Goal: Information Seeking & Learning: Compare options

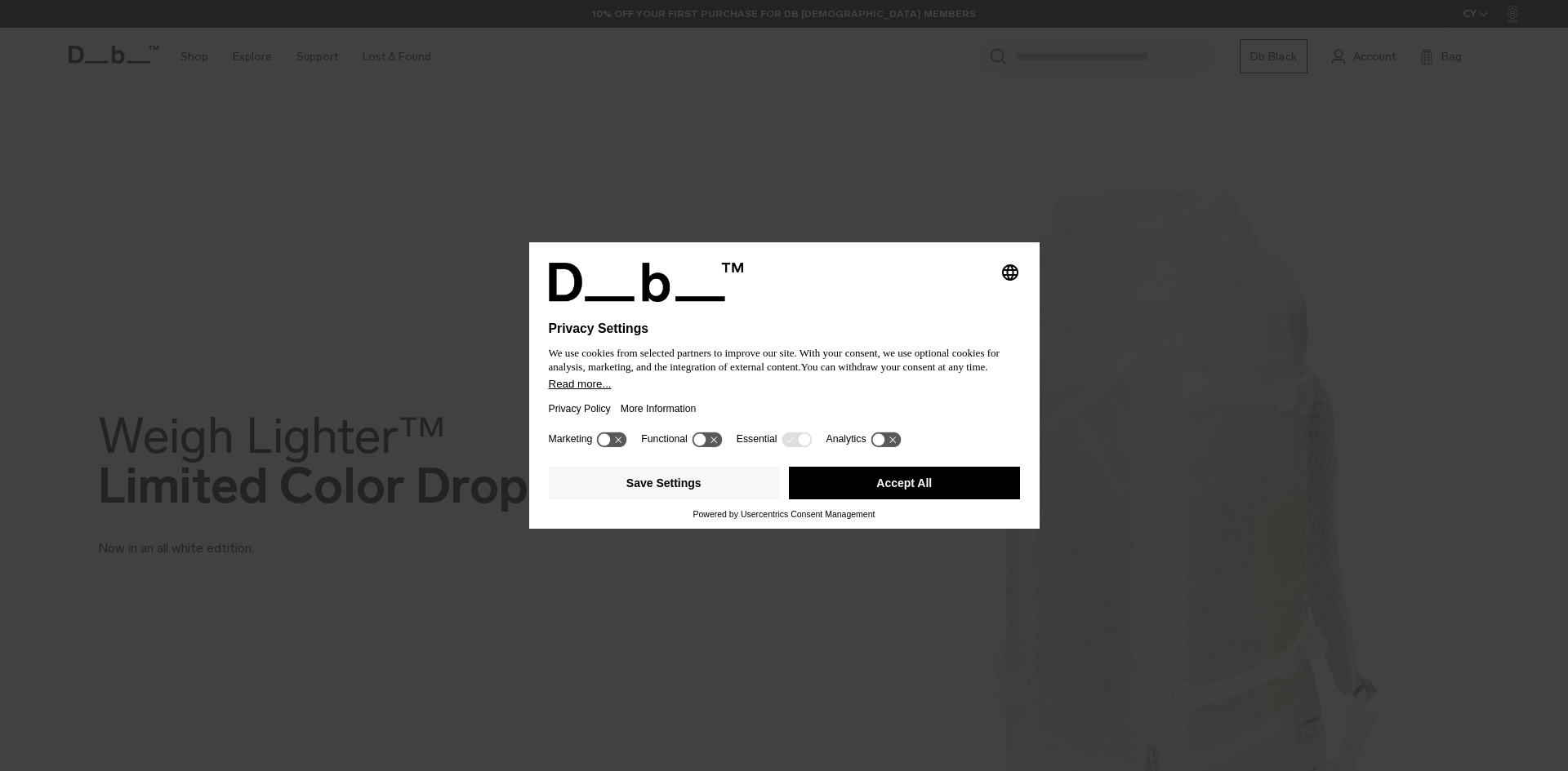
click at [876, 479] on button "Accept All" at bounding box center [905, 483] width 231 height 33
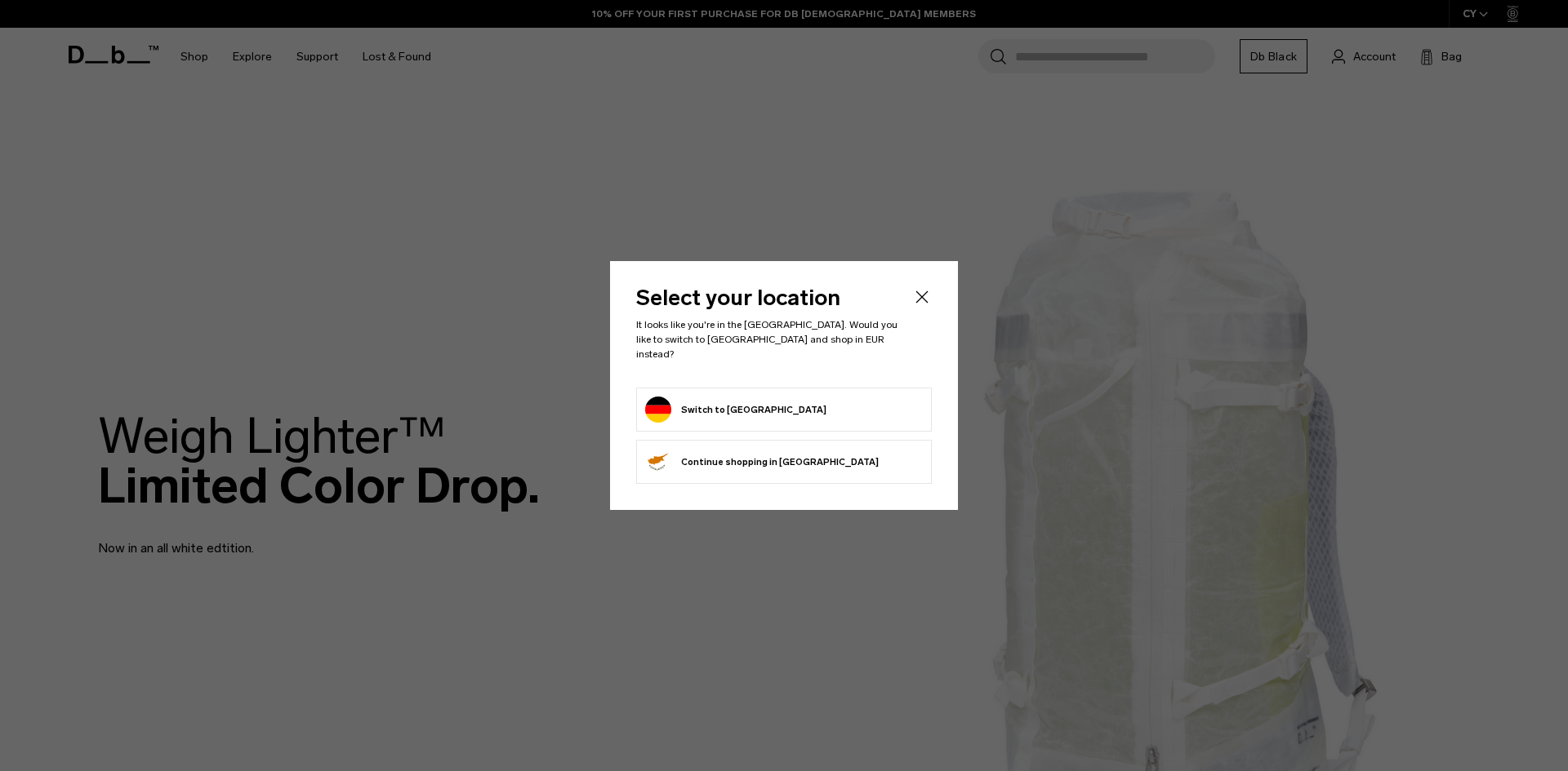
click at [805, 397] on form "Switch to Germany" at bounding box center [784, 410] width 278 height 26
click at [930, 300] on icon "Close" at bounding box center [922, 297] width 19 height 19
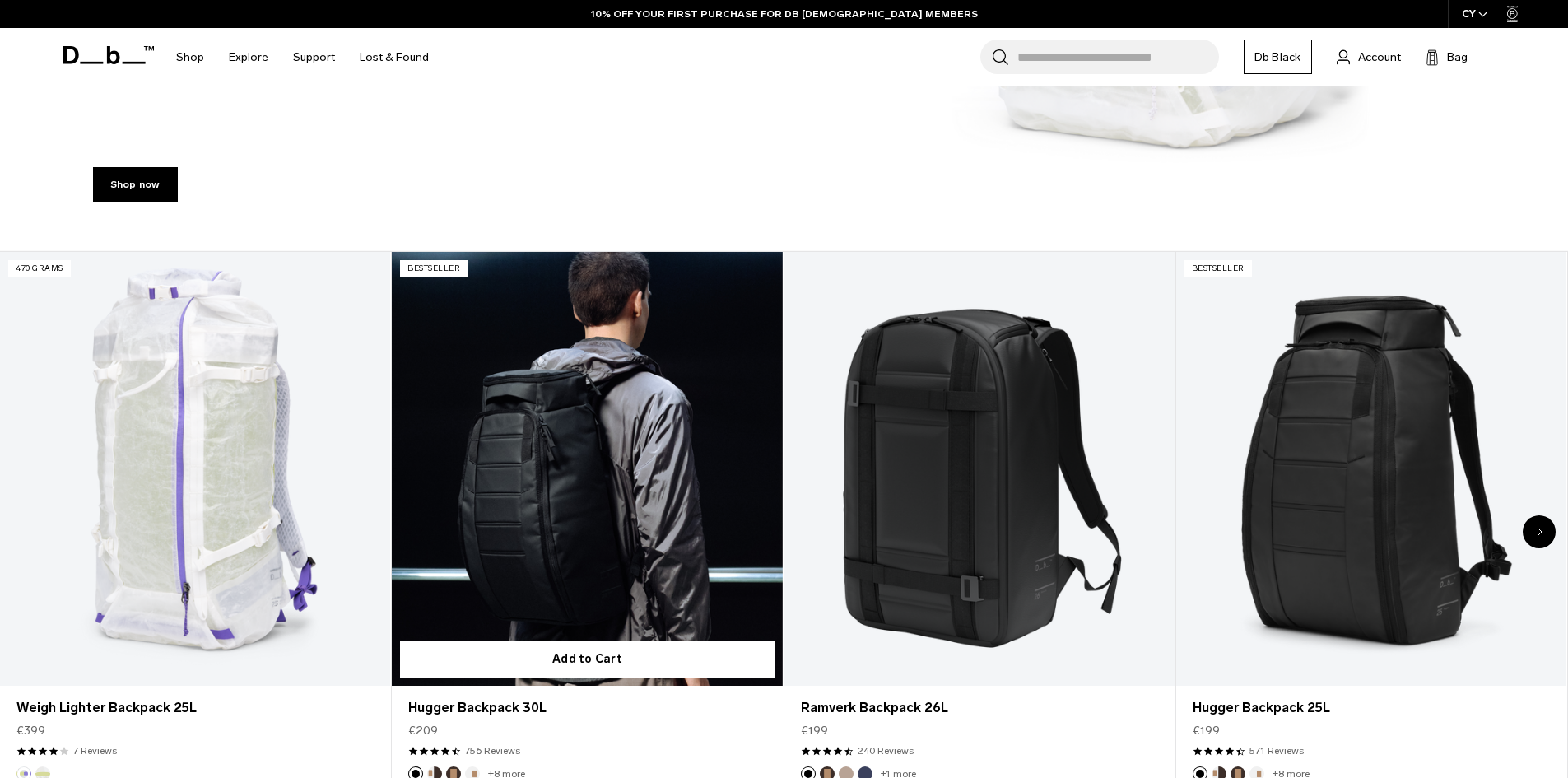
scroll to position [824, 0]
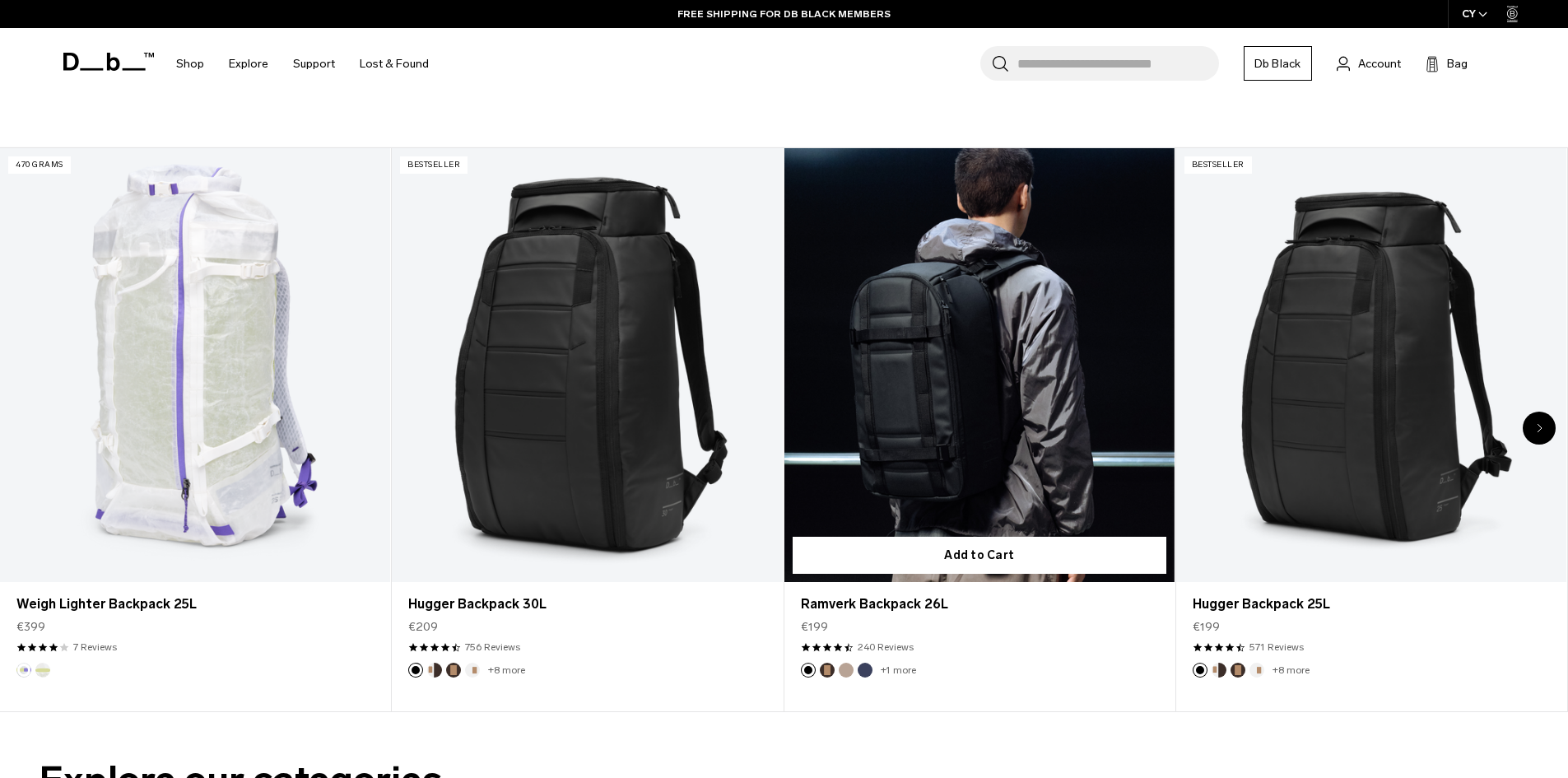
click at [841, 669] on button "Fogbow Beige" at bounding box center [846, 670] width 15 height 15
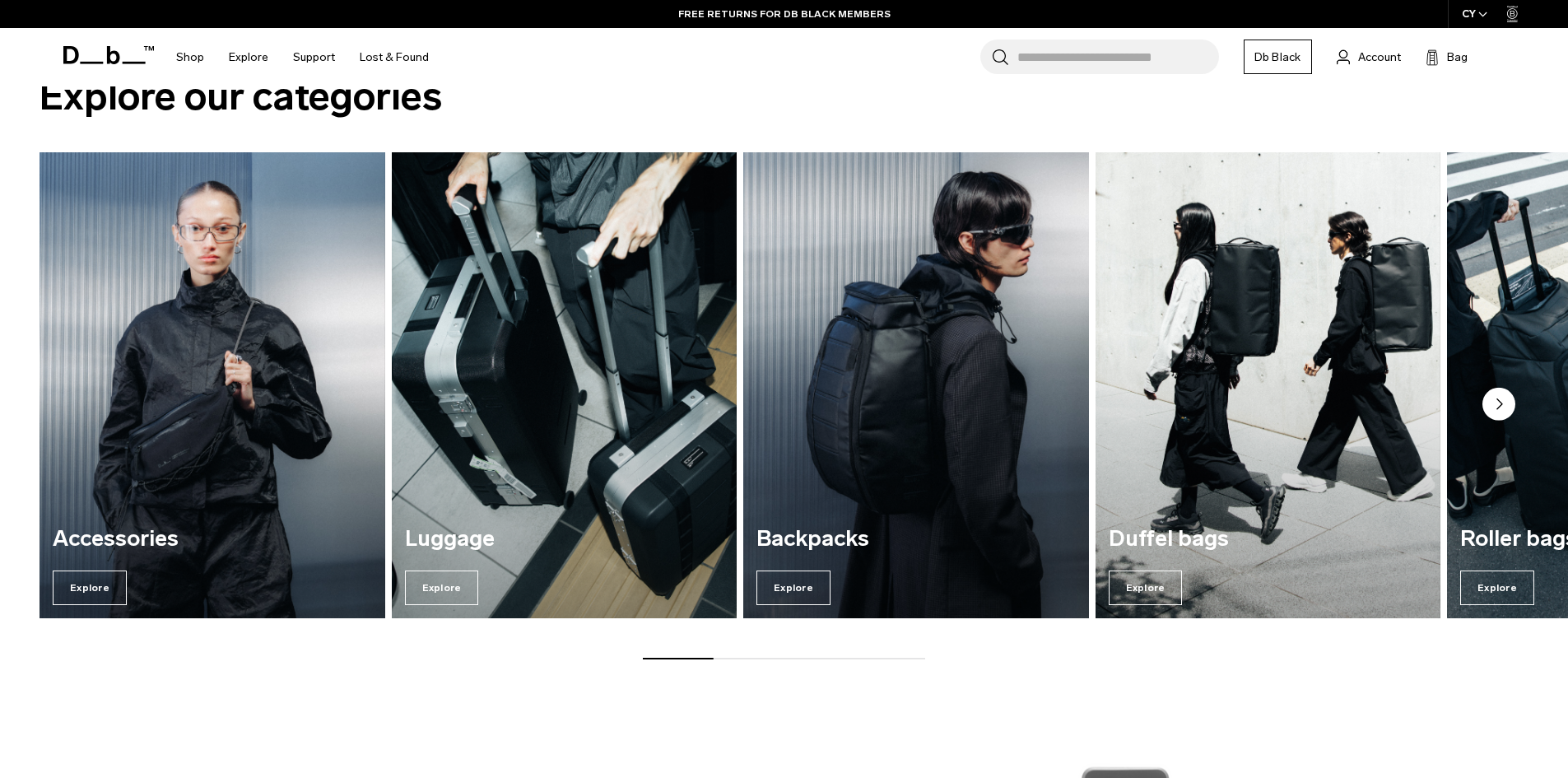
scroll to position [1482, 0]
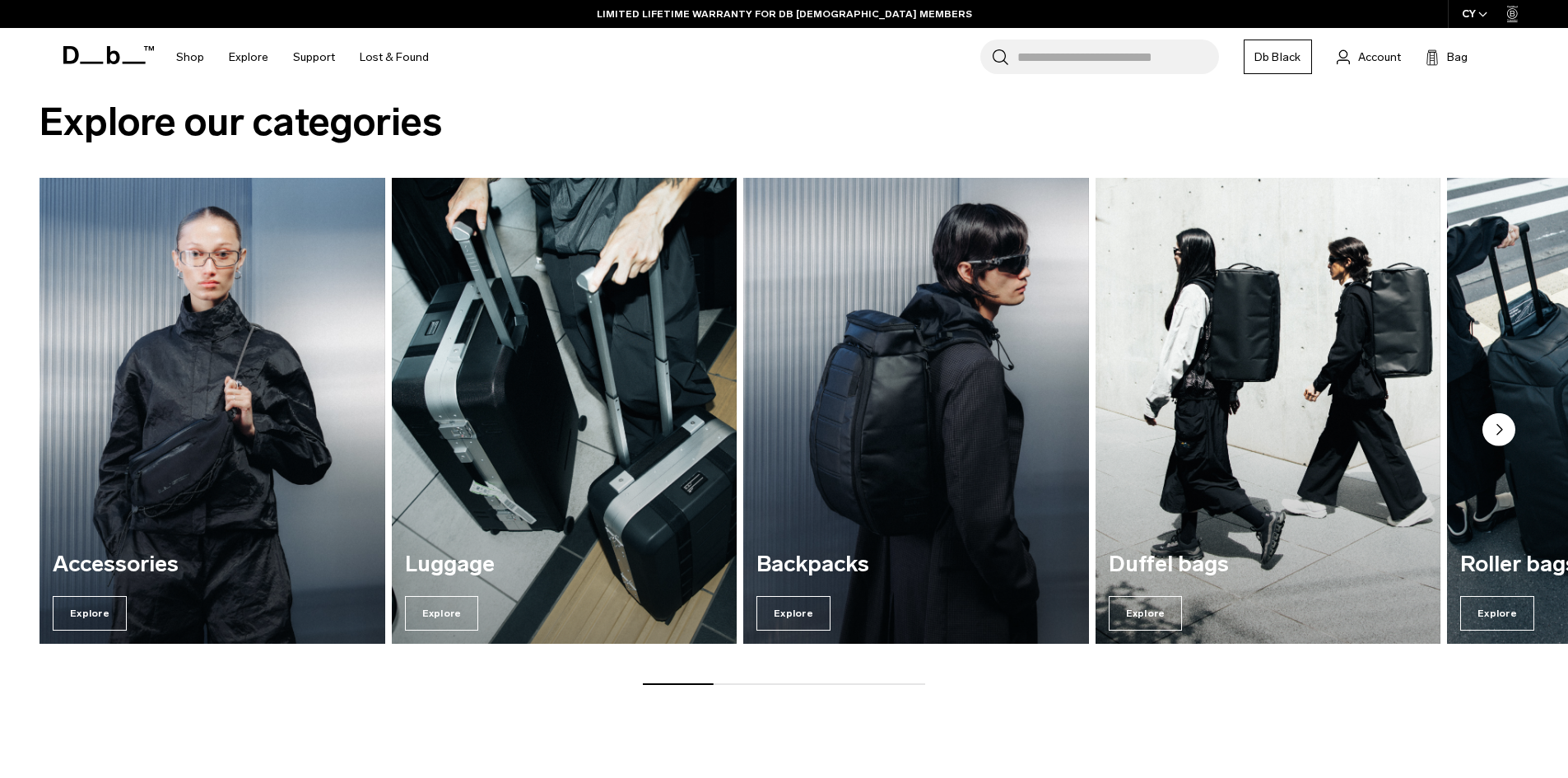
click at [1511, 426] on circle "Next slide" at bounding box center [1499, 430] width 33 height 33
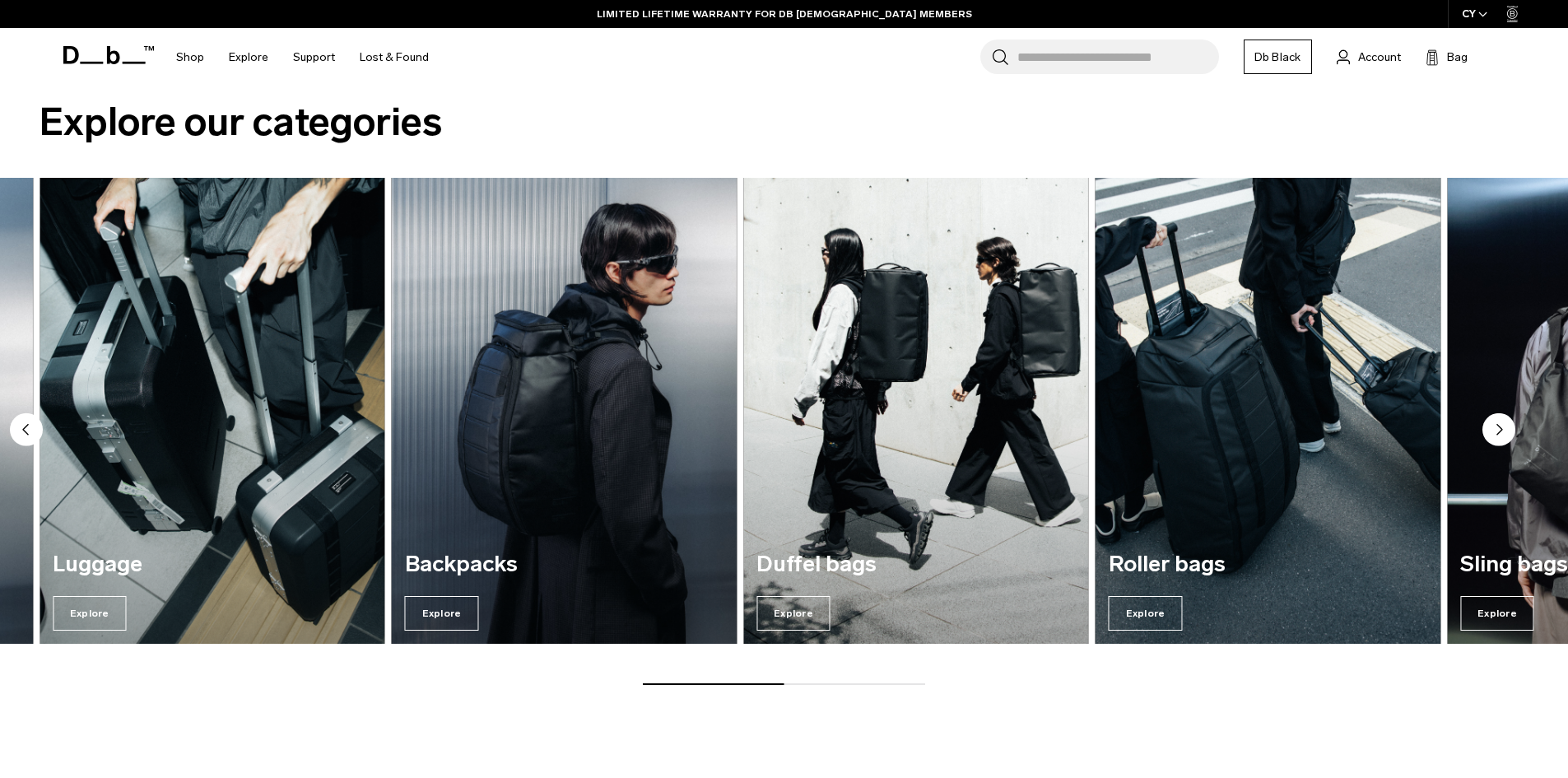
click at [1511, 425] on circle "Next slide" at bounding box center [1499, 430] width 33 height 33
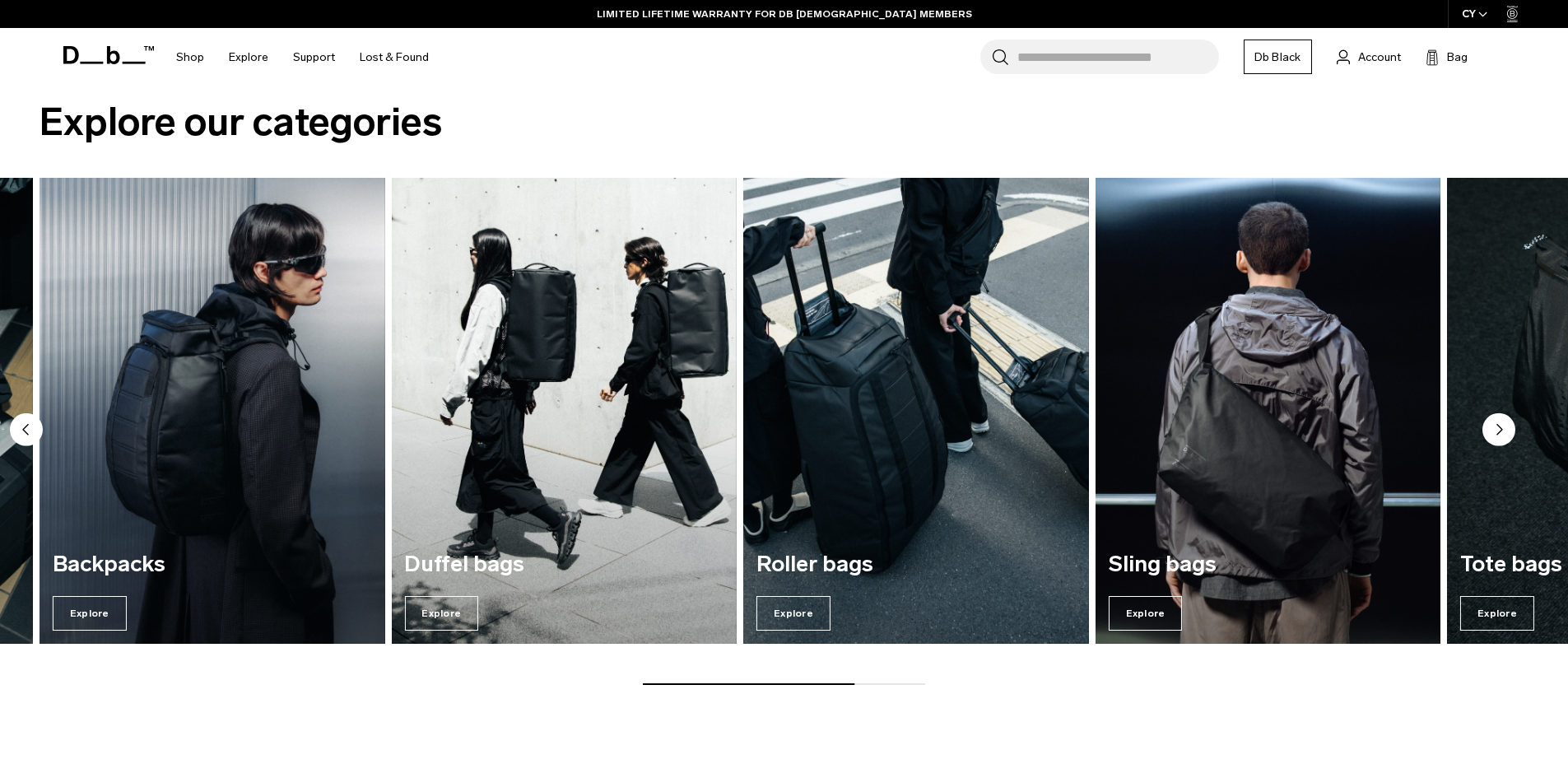
click at [1511, 425] on circle "Next slide" at bounding box center [1499, 430] width 33 height 33
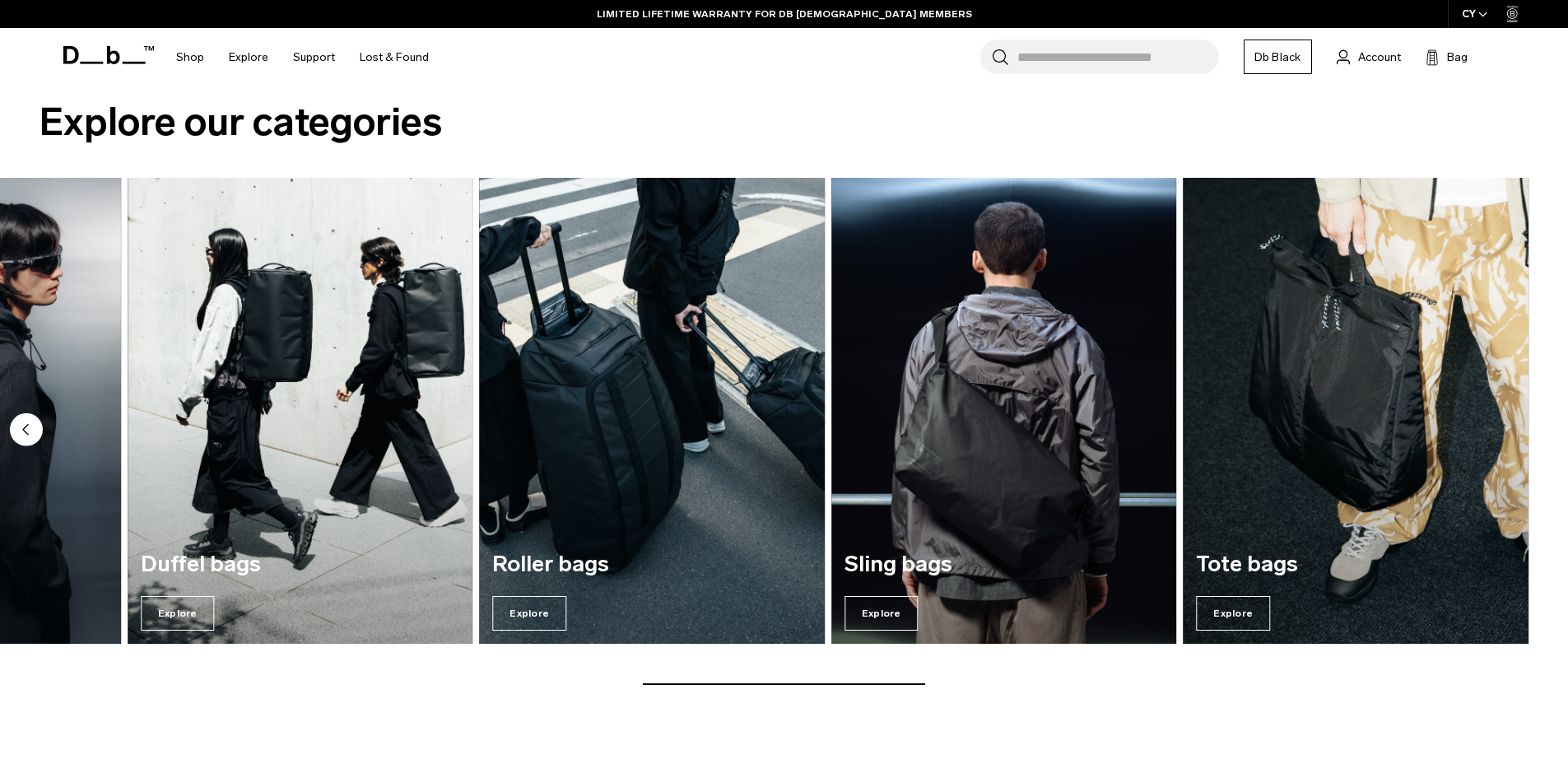
click at [1511, 425] on img "7 / 7" at bounding box center [1356, 410] width 346 height 466
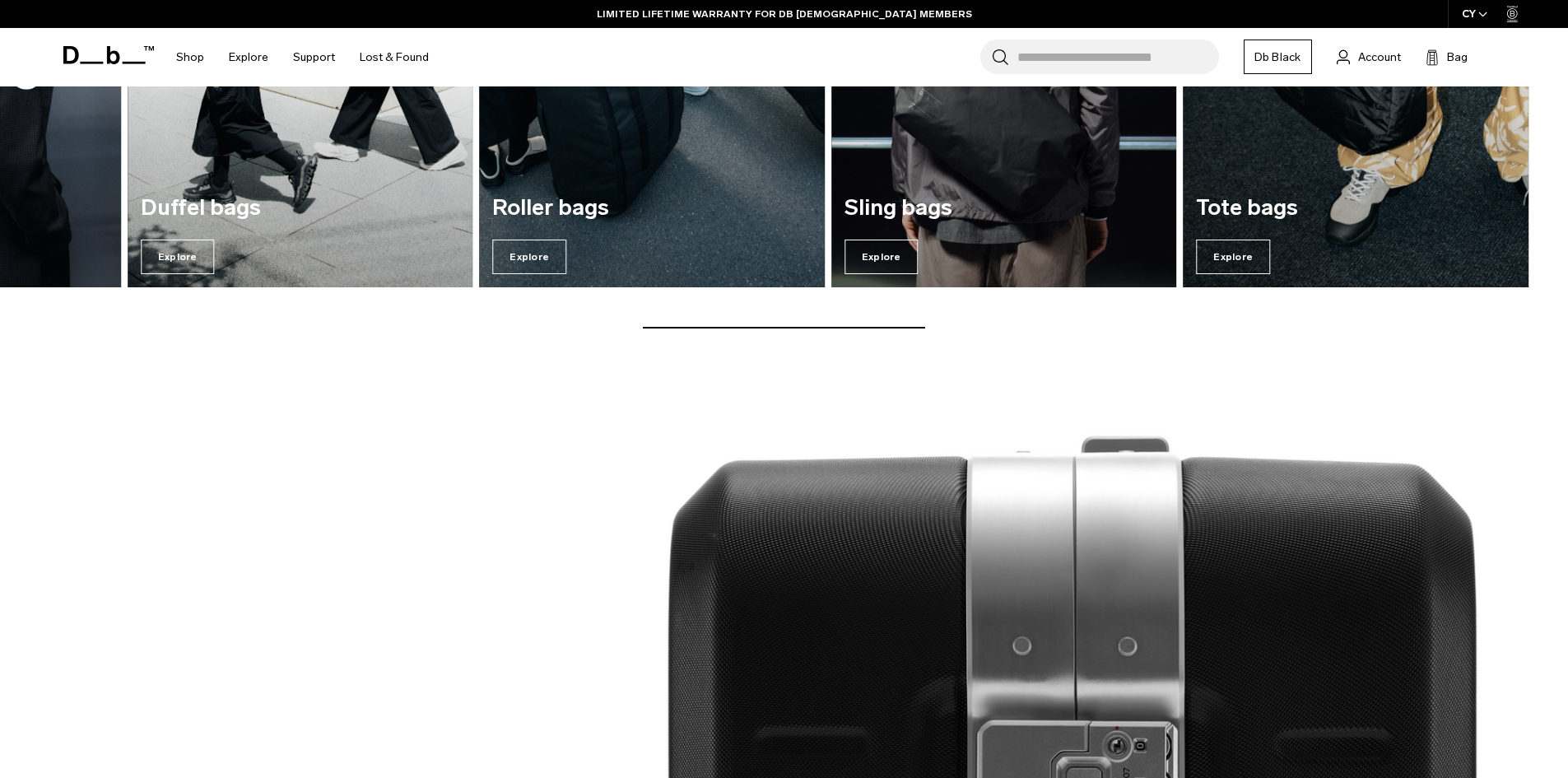
scroll to position [1976, 0]
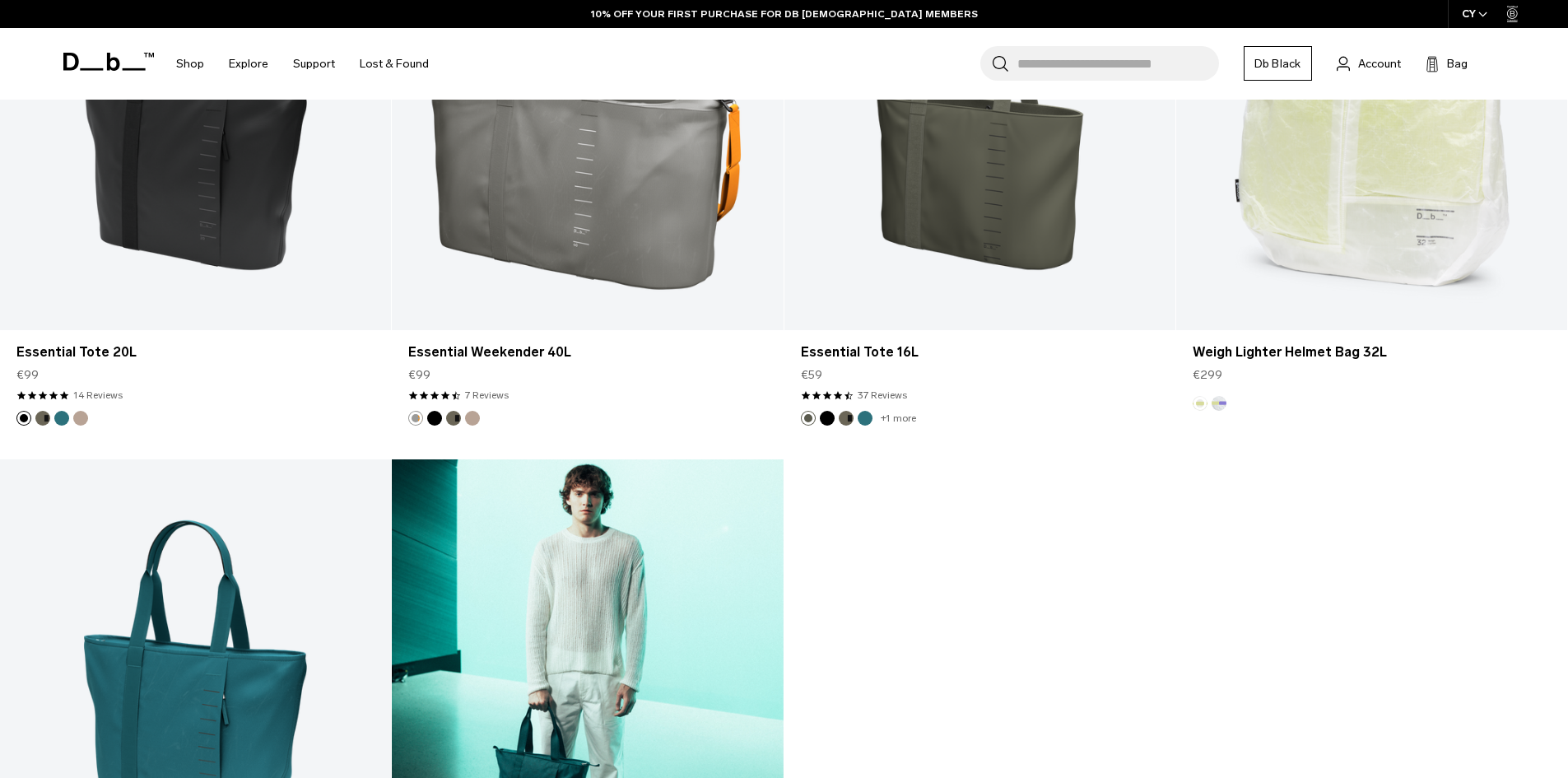
scroll to position [2800, 0]
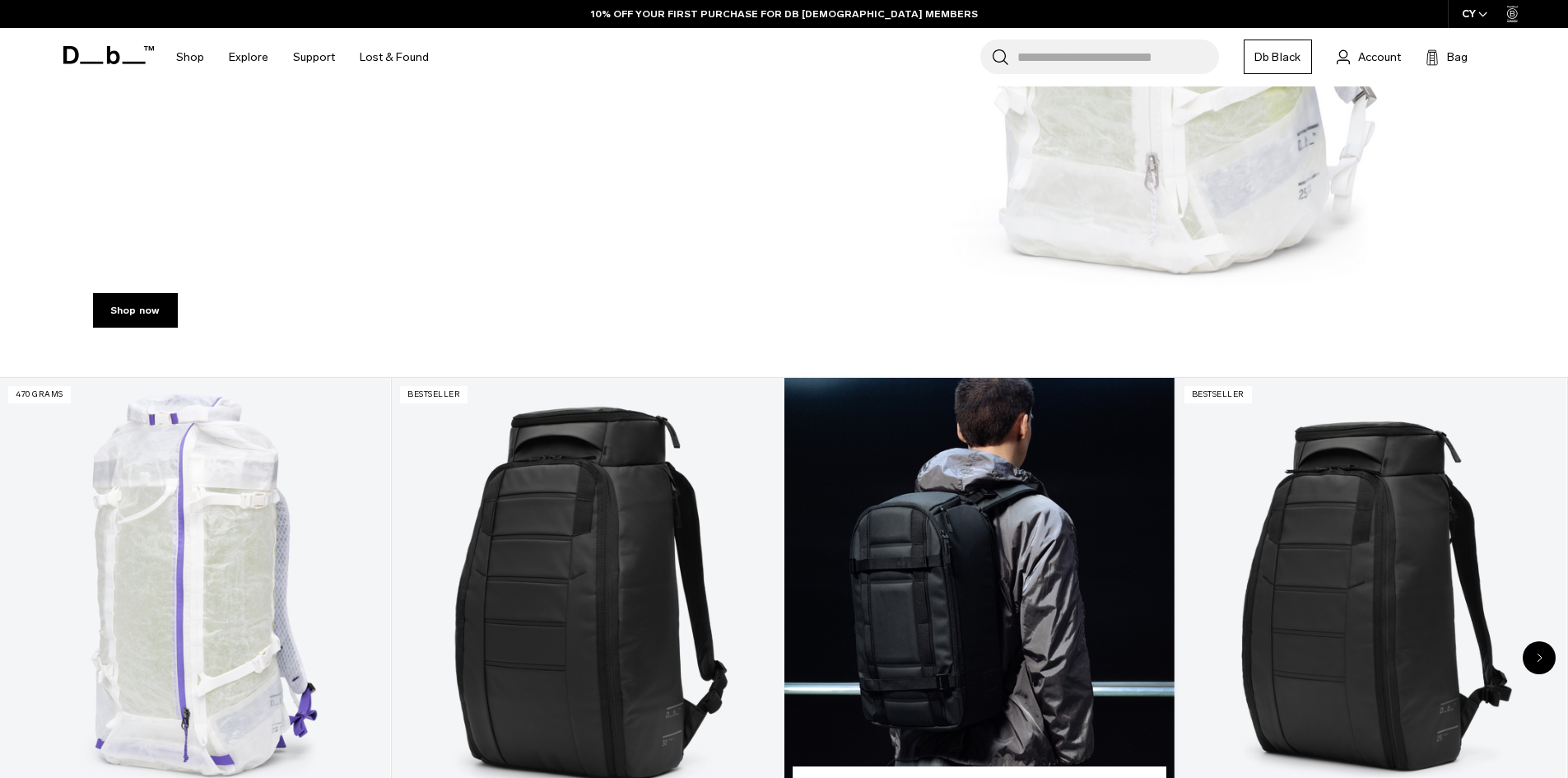
scroll to position [1078, 0]
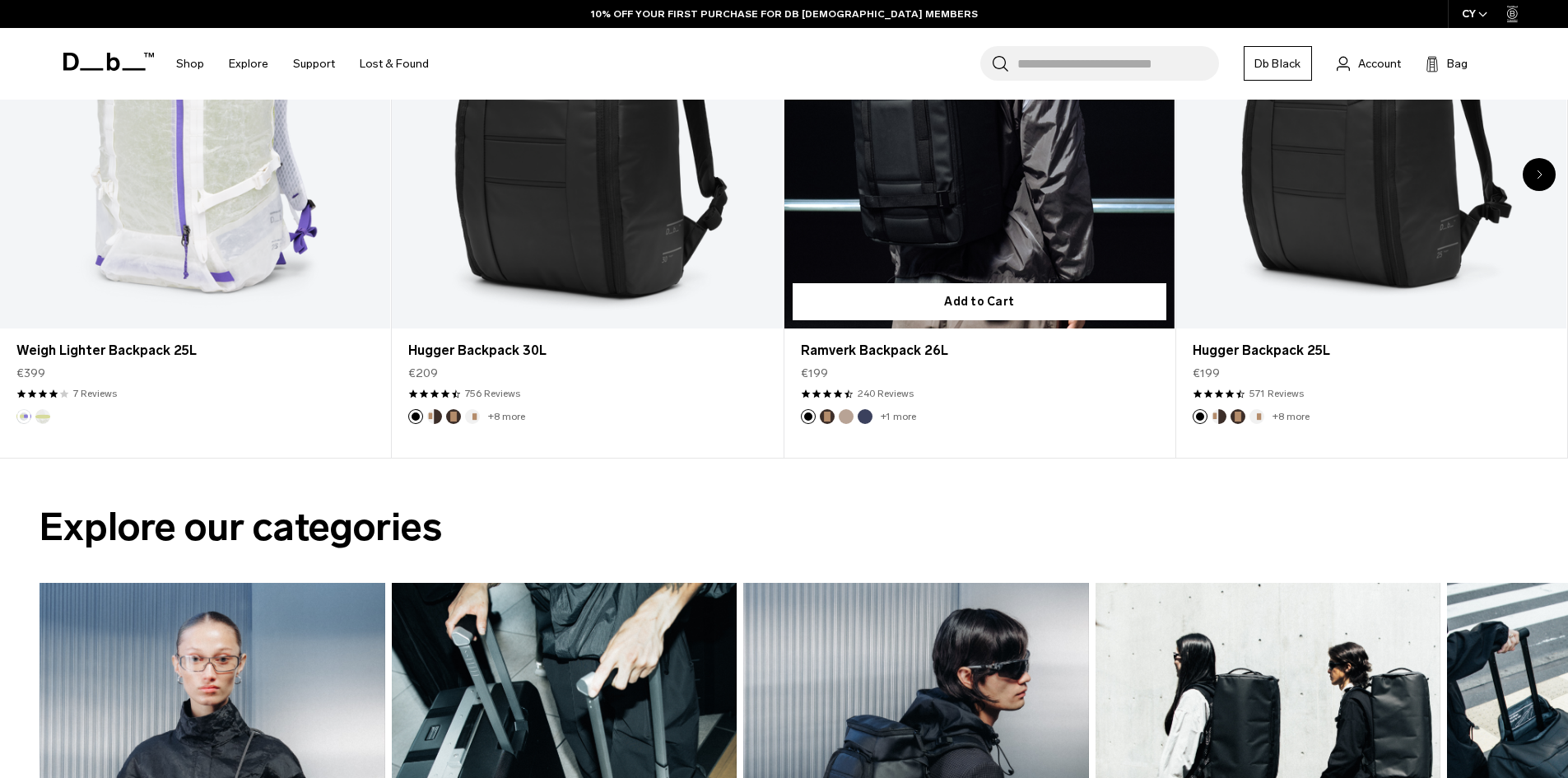
click at [847, 393] on span "3 / 20" at bounding box center [849, 394] width 10 height 10
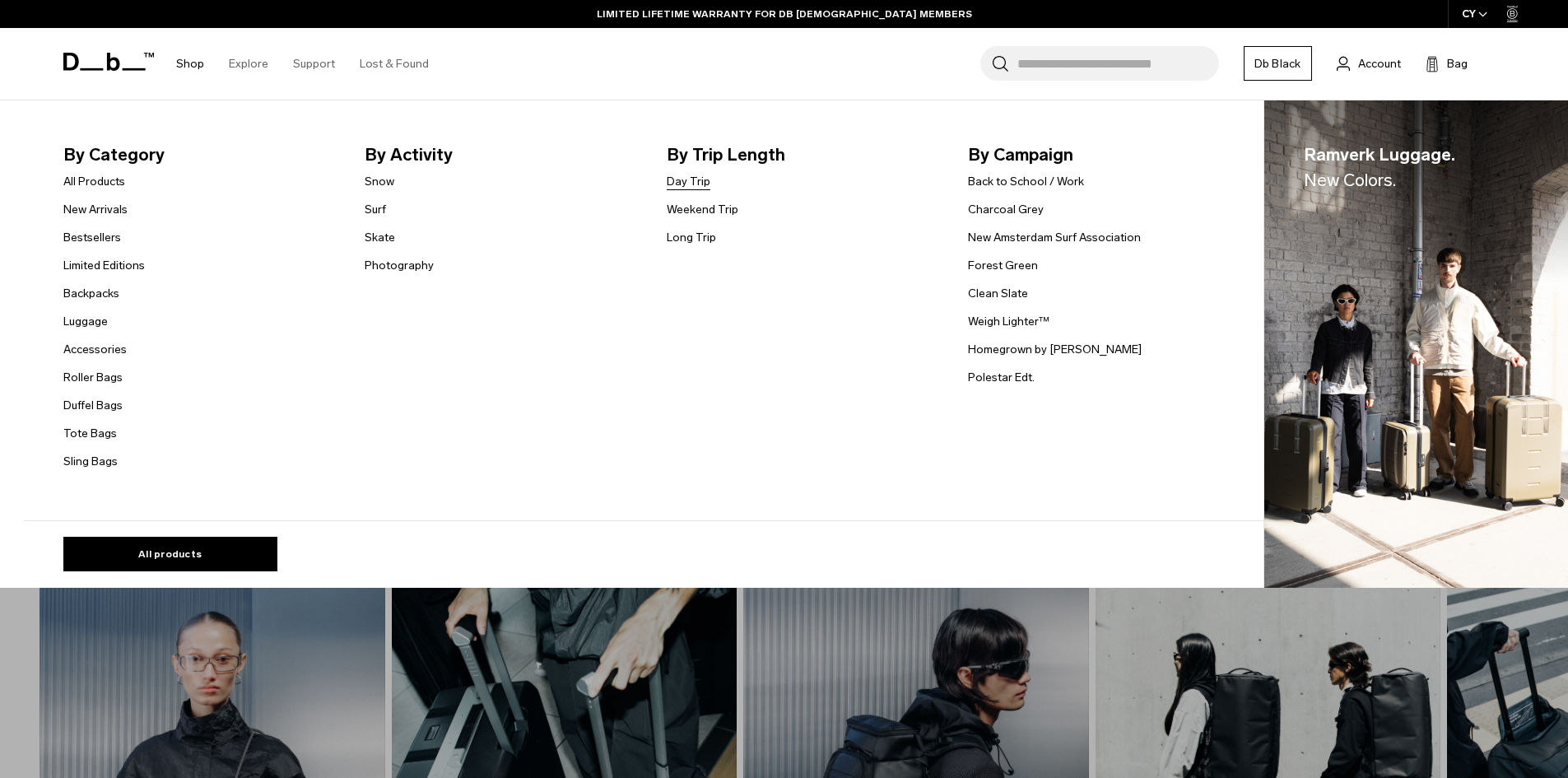
click at [690, 177] on link "Day Trip" at bounding box center [688, 182] width 44 height 18
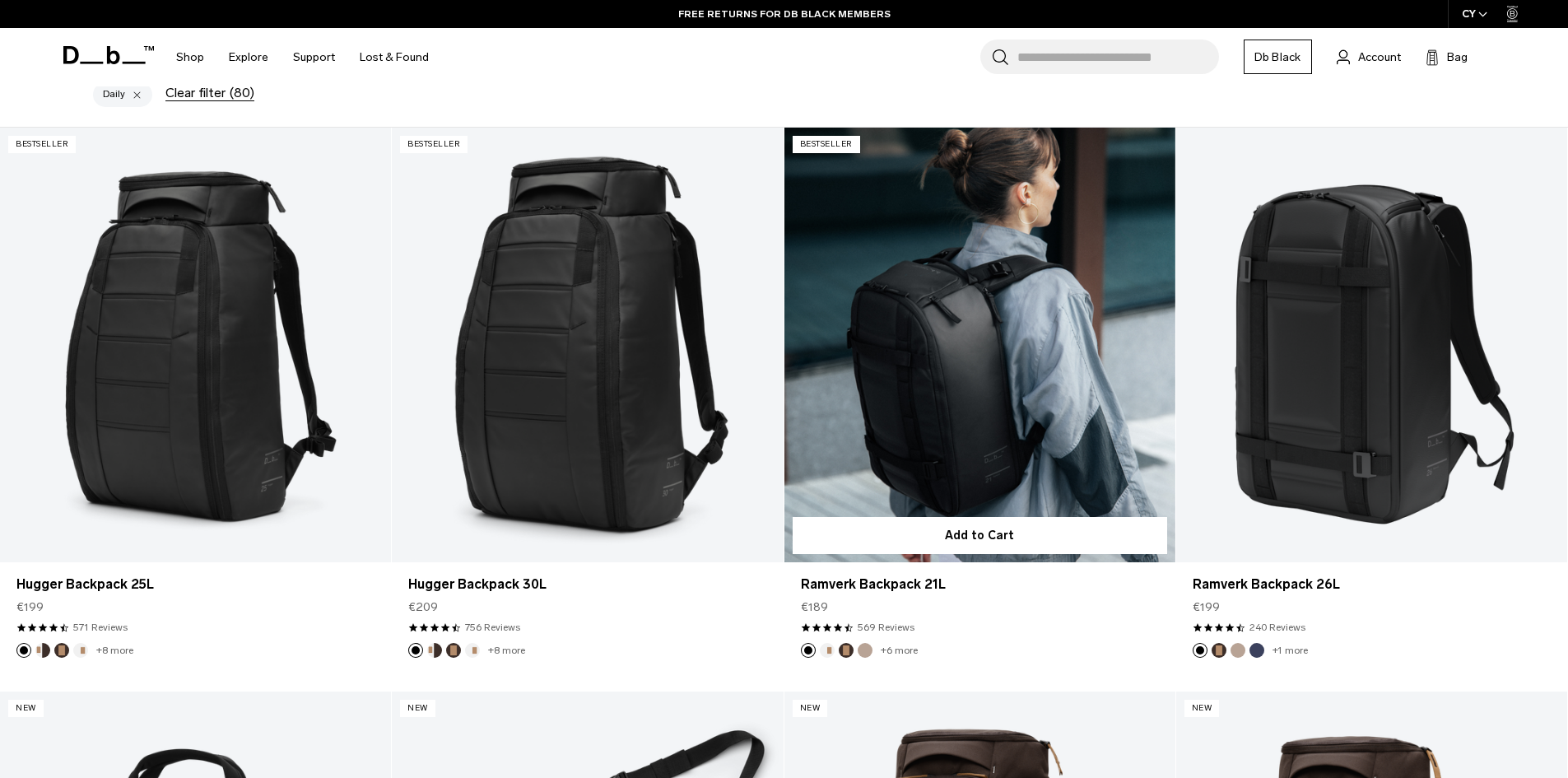
scroll to position [411, 0]
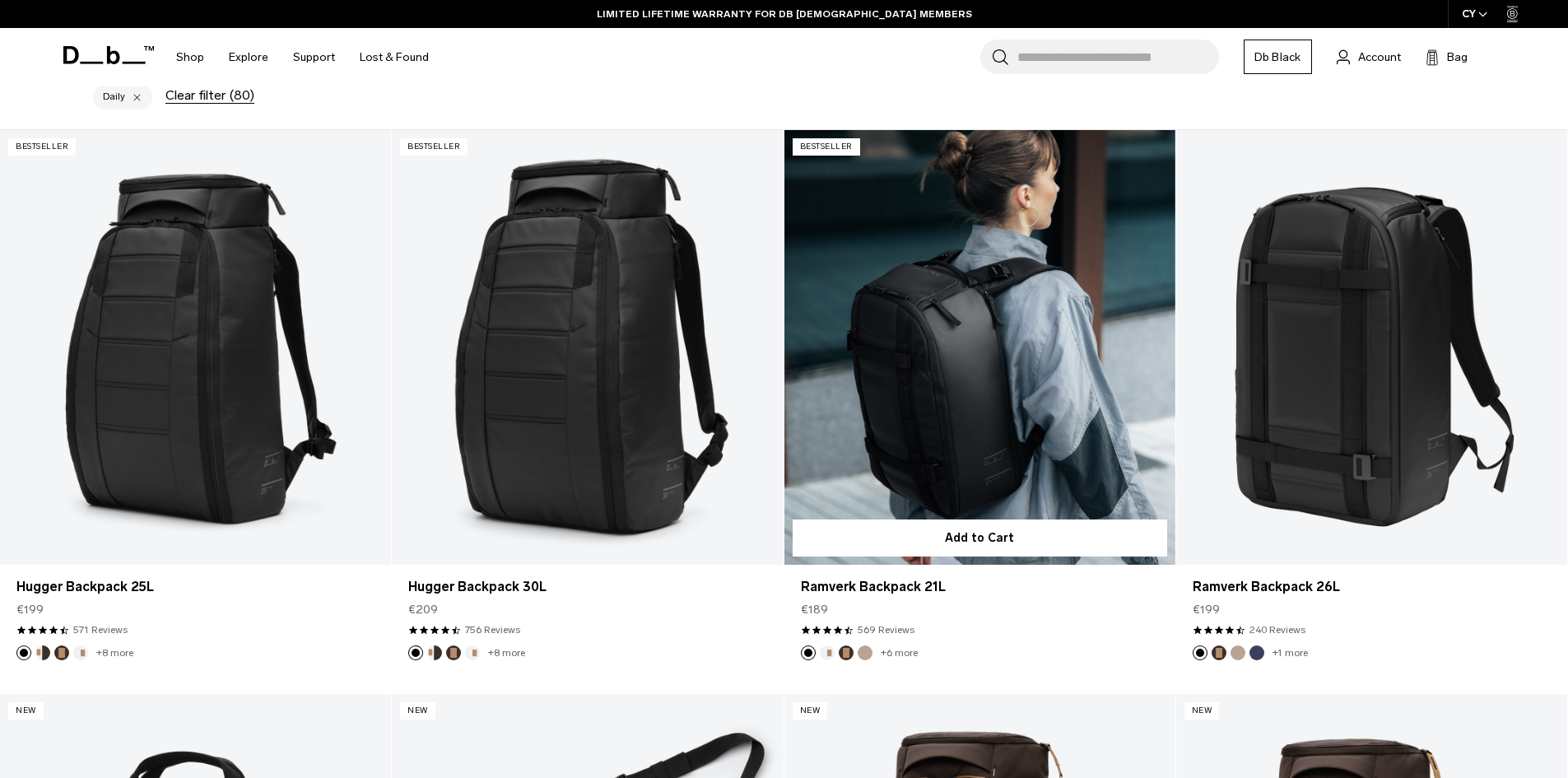
click at [864, 652] on button "Fogbow Beige" at bounding box center [864, 653] width 15 height 15
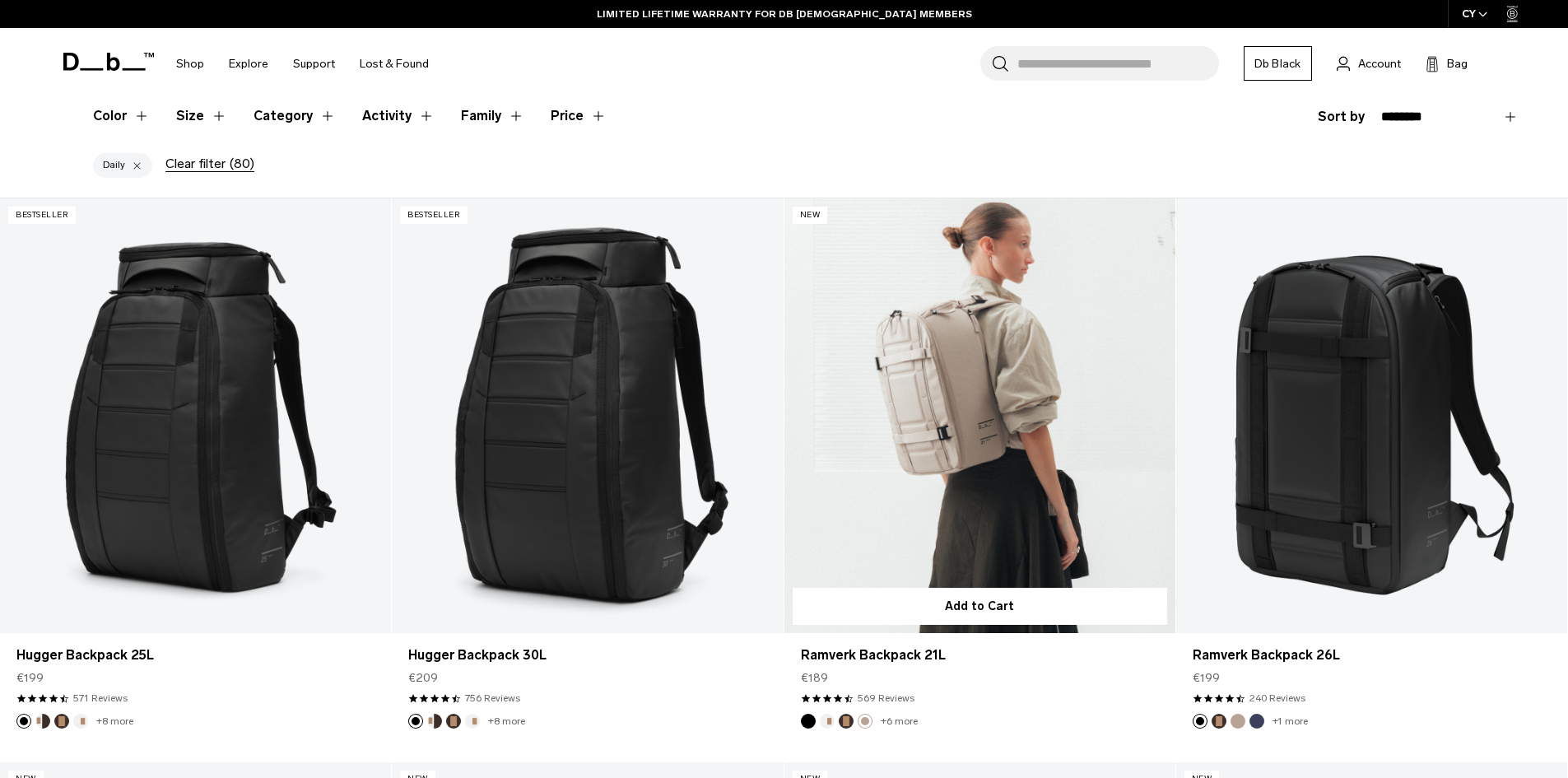
scroll to position [494, 0]
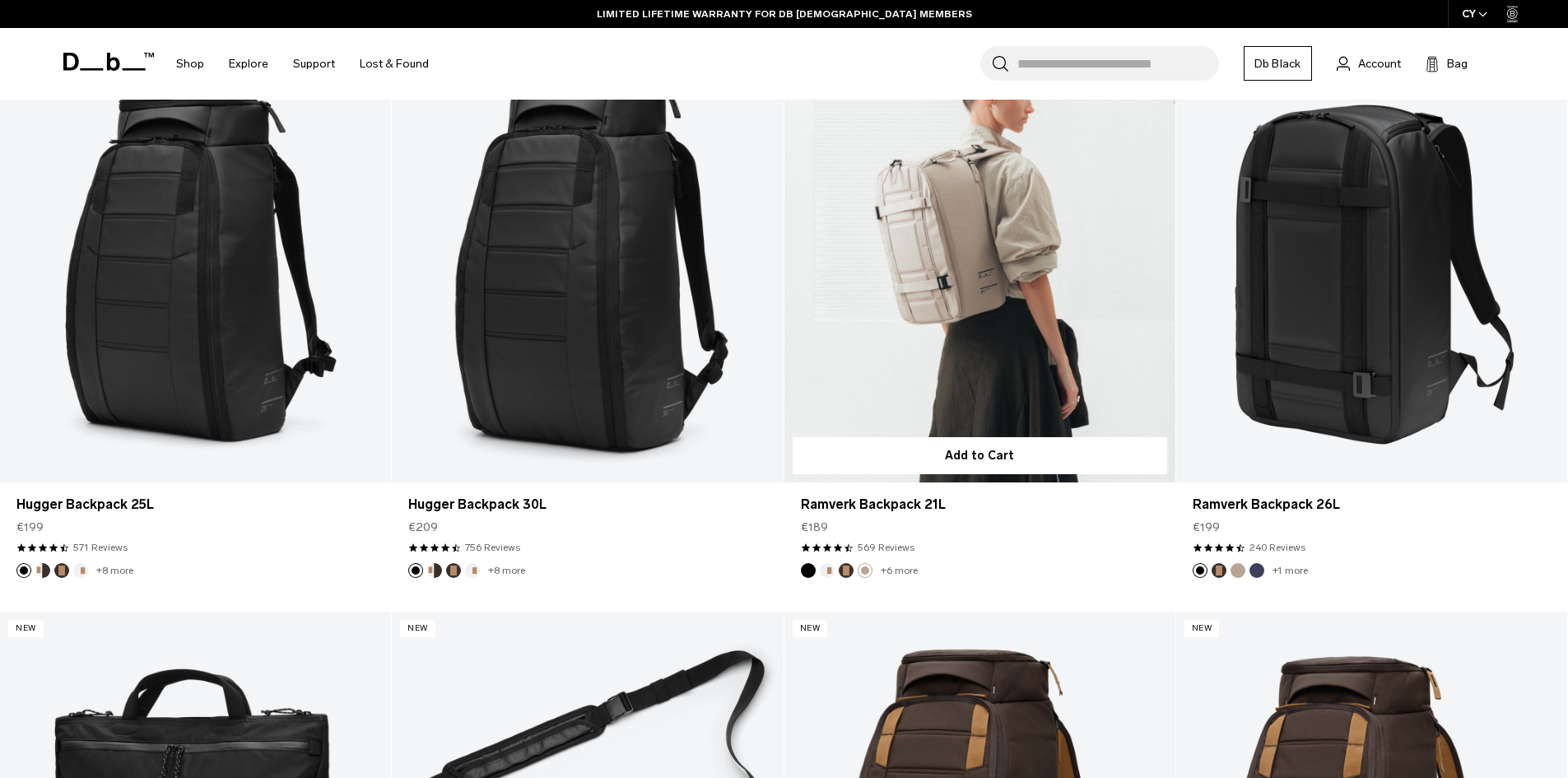
click at [929, 379] on link "Ramverk Backpack 21L Fogbow Beige" at bounding box center [980, 265] width 391 height 435
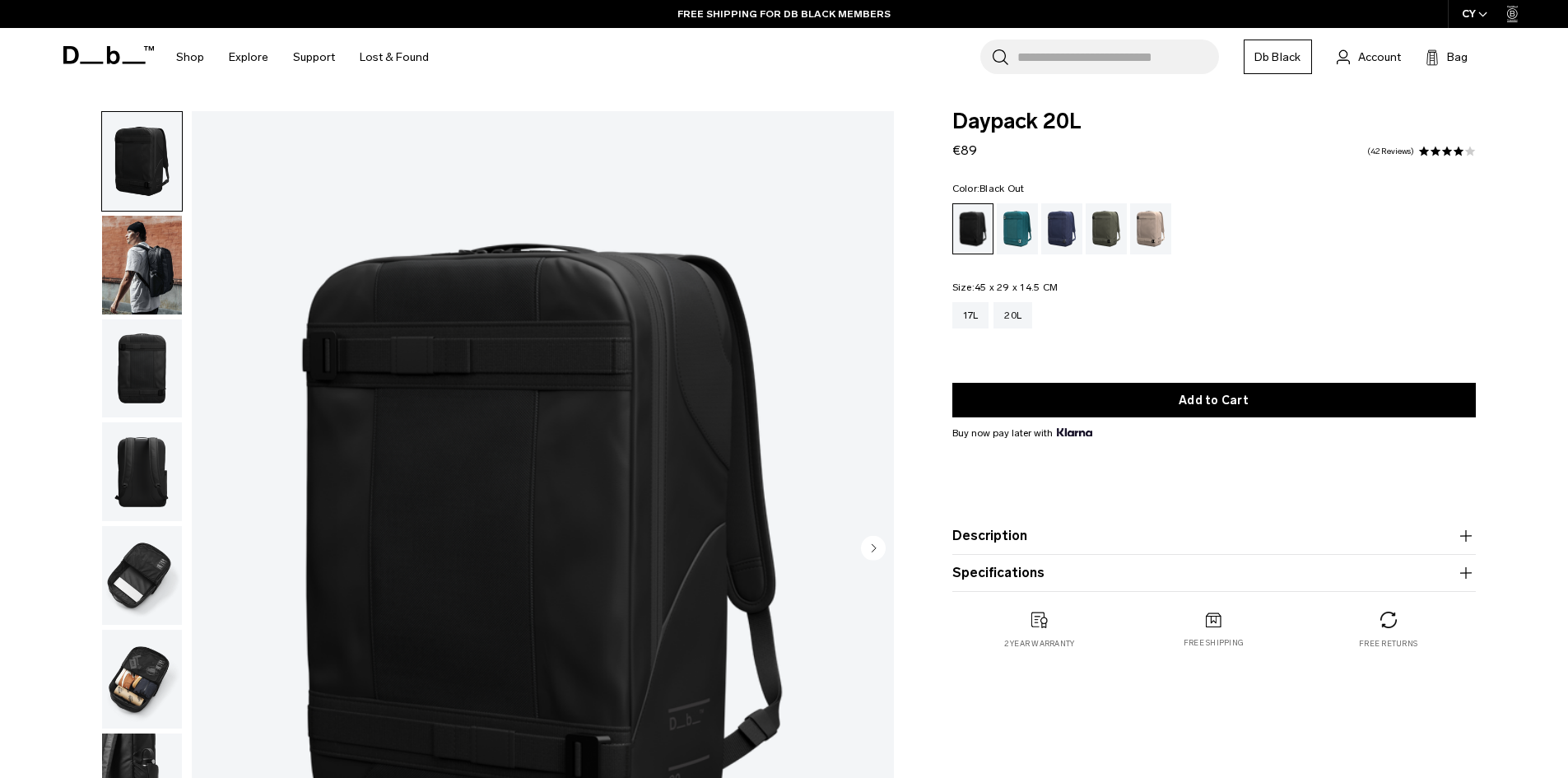
click at [135, 245] on img "button" at bounding box center [142, 265] width 80 height 99
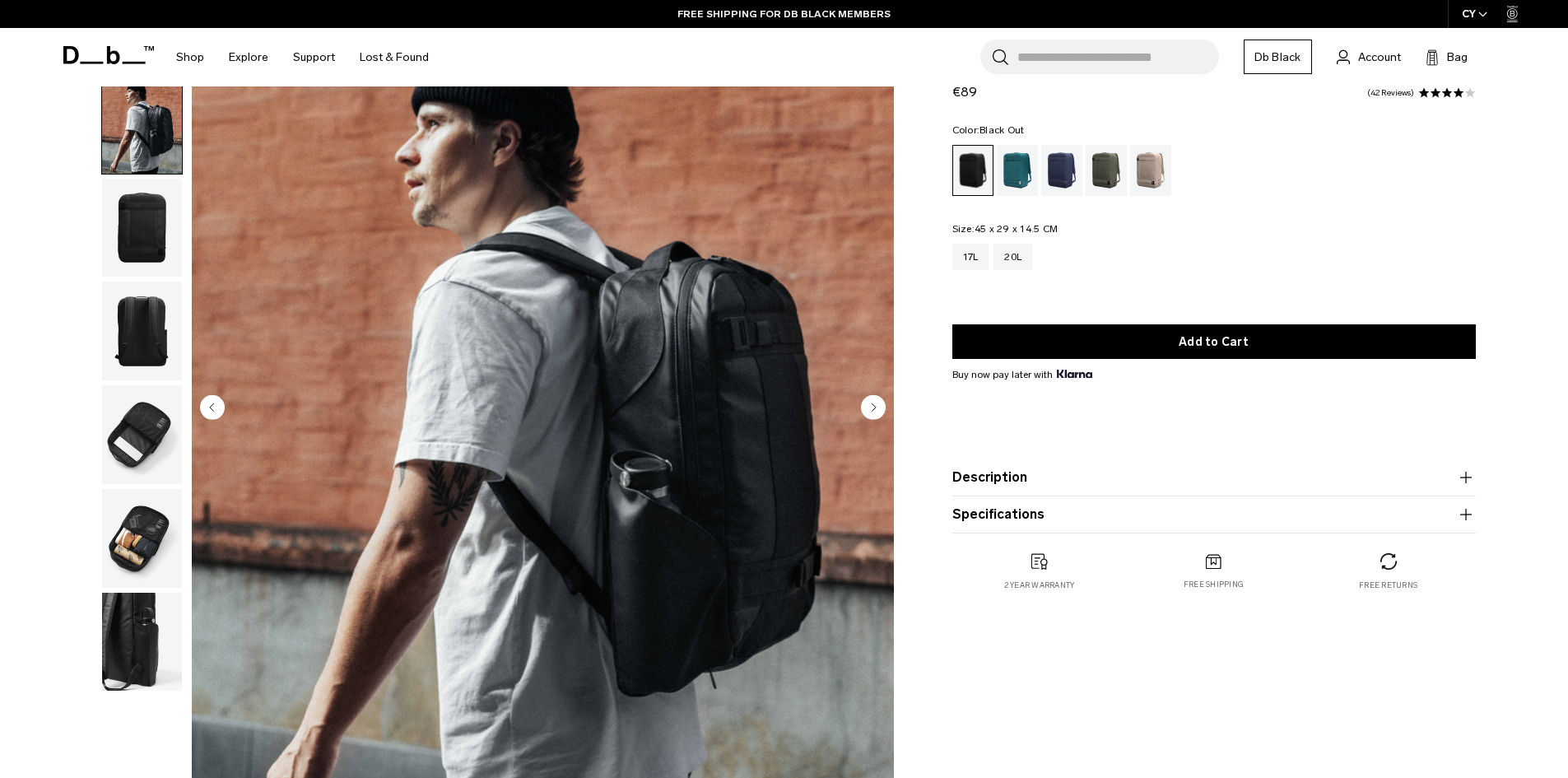
scroll to position [164, 0]
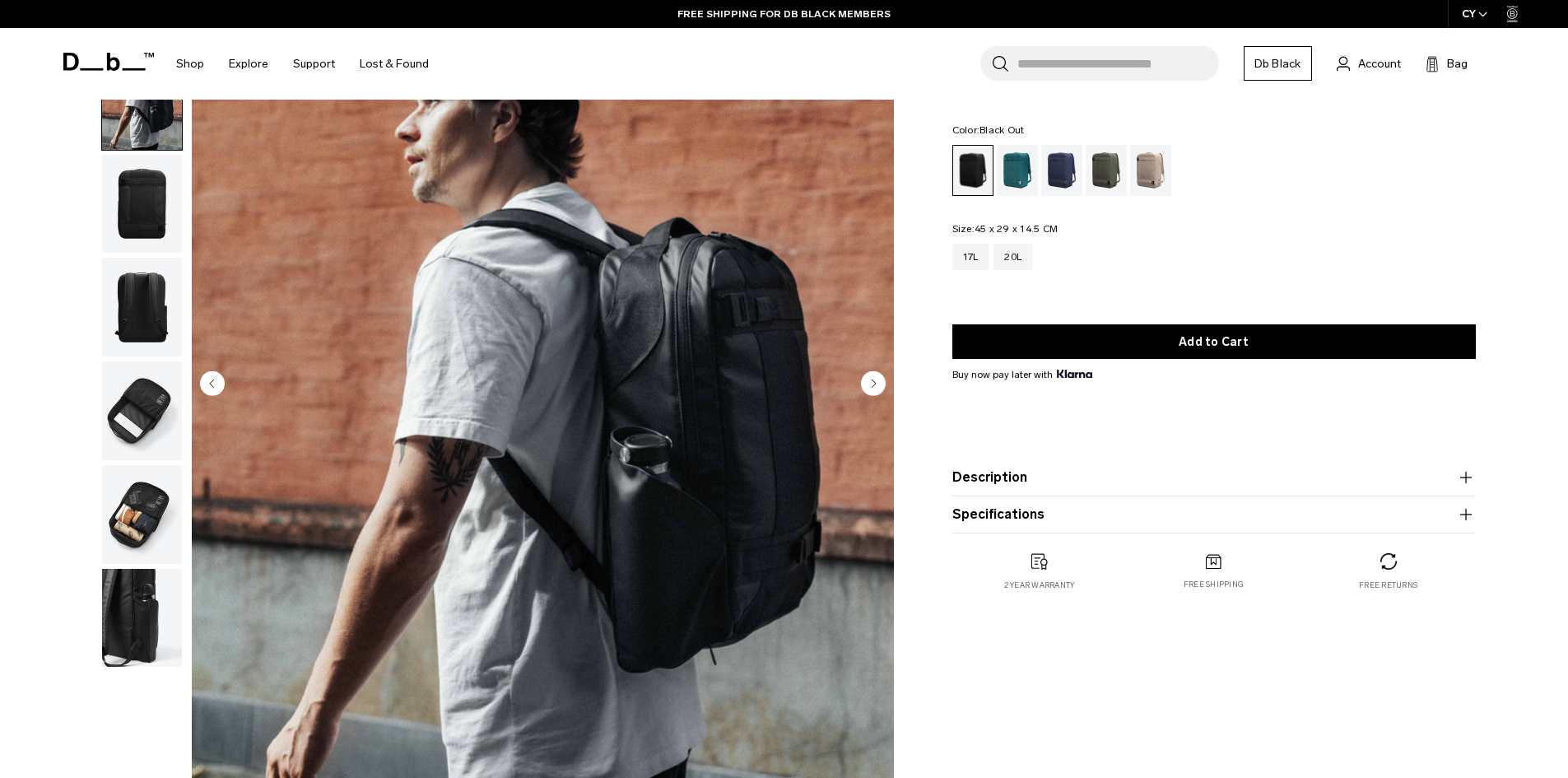
click at [879, 378] on circle "Next slide" at bounding box center [873, 382] width 24 height 24
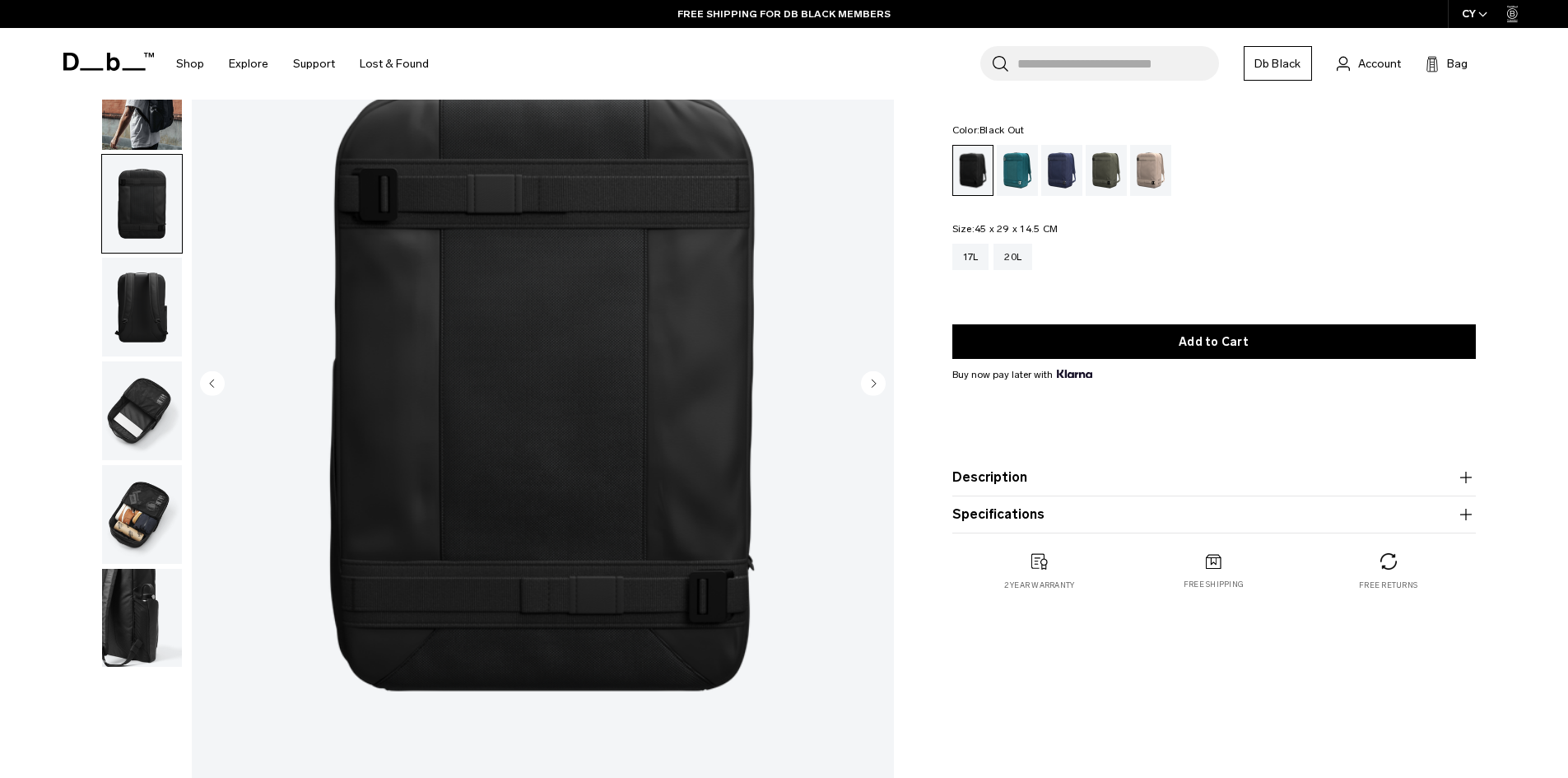
click at [879, 378] on circle "Next slide" at bounding box center [873, 382] width 24 height 24
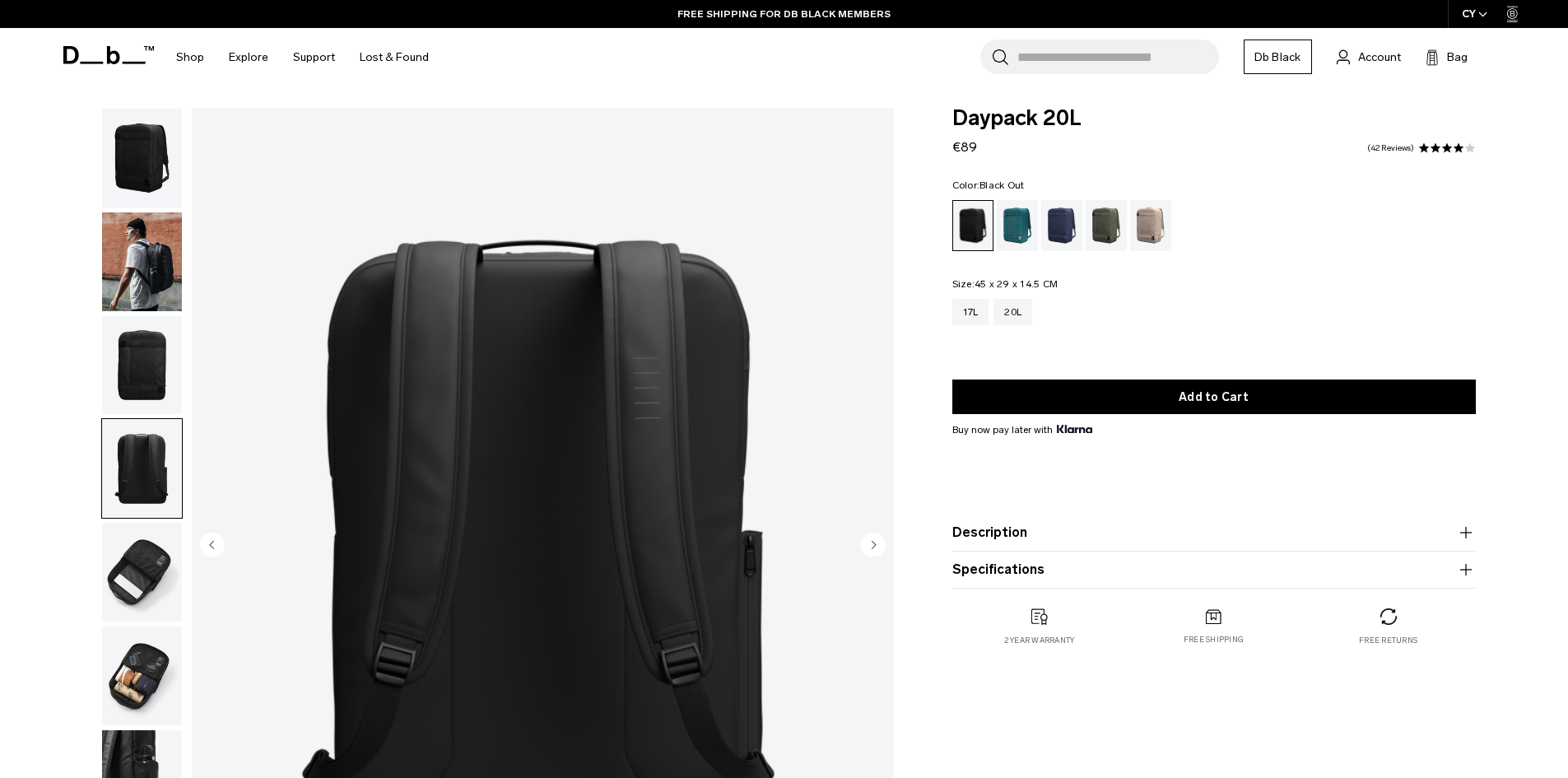
scroll to position [0, 0]
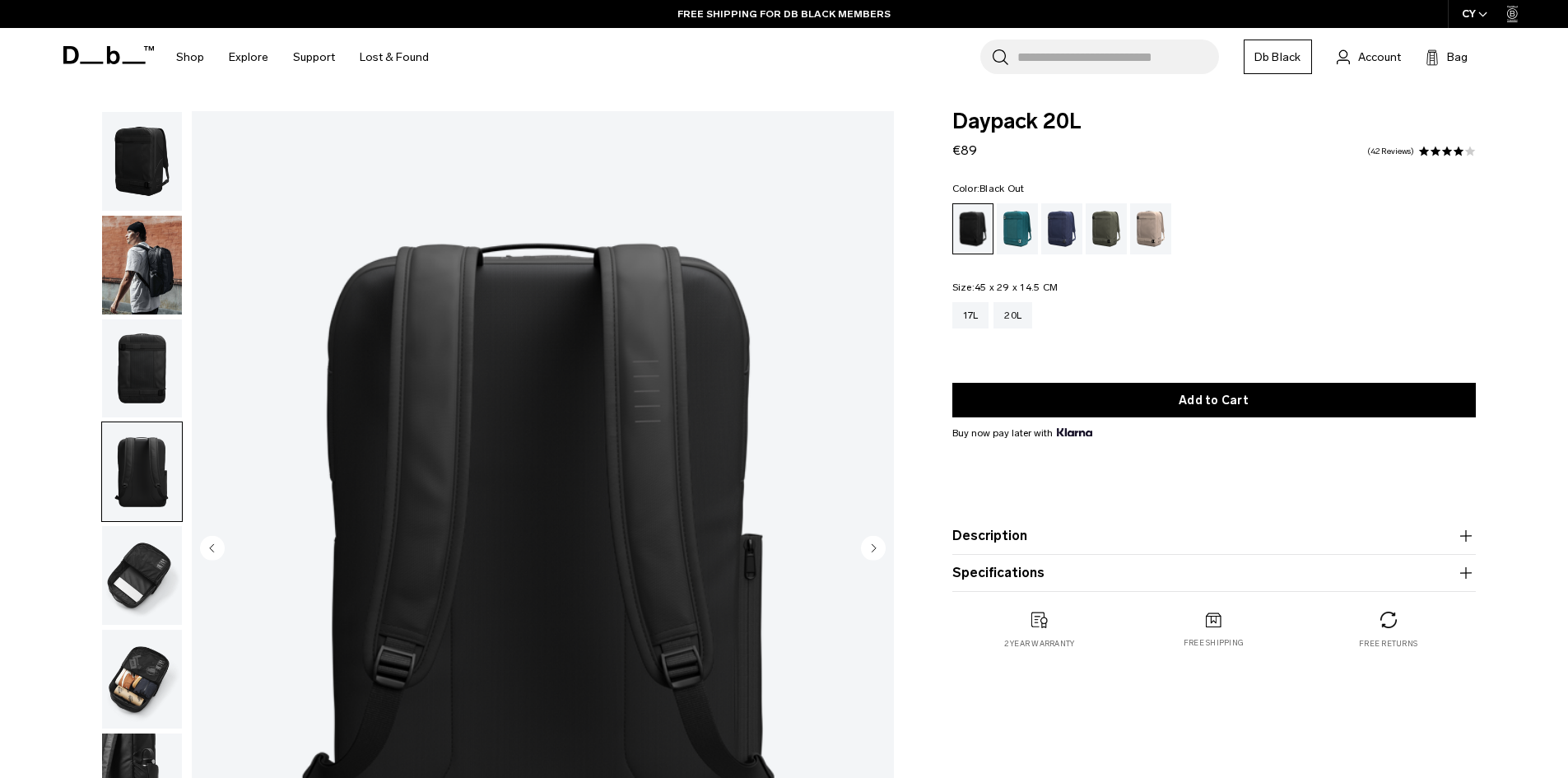
click at [873, 552] on circle "Next slide" at bounding box center [873, 547] width 24 height 24
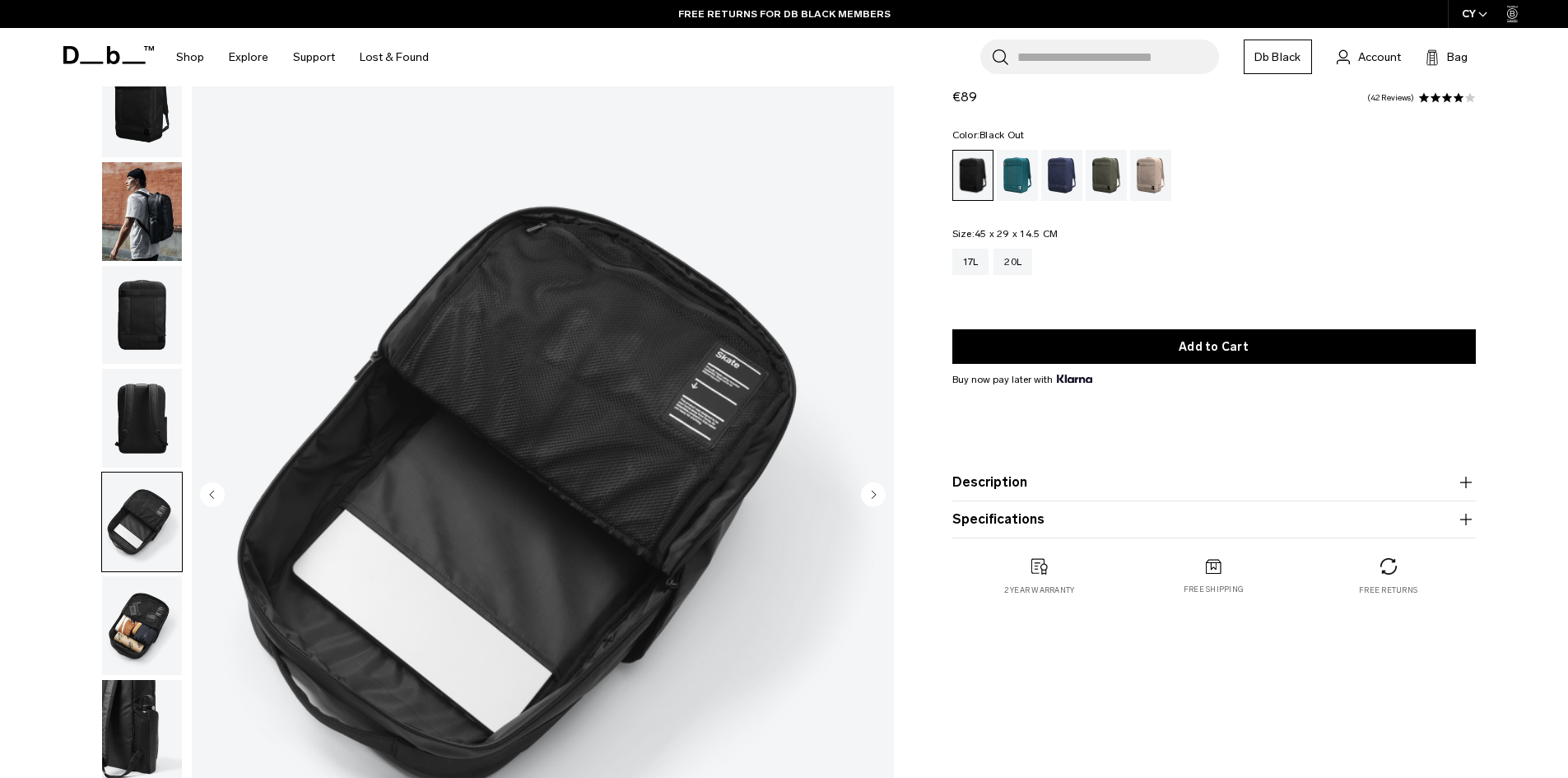
scroll to position [83, 0]
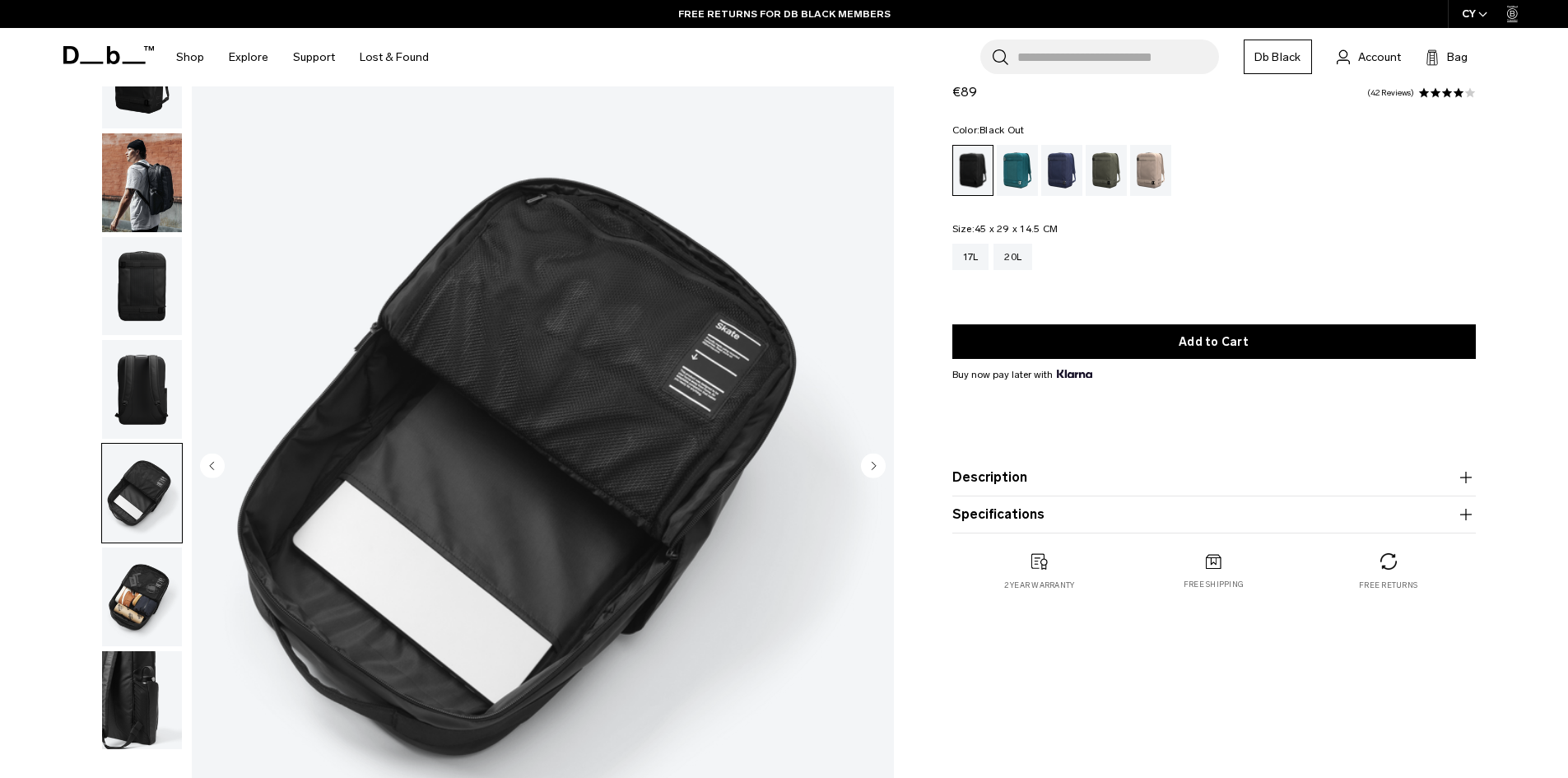
click at [869, 468] on circle "Next slide" at bounding box center [873, 465] width 24 height 24
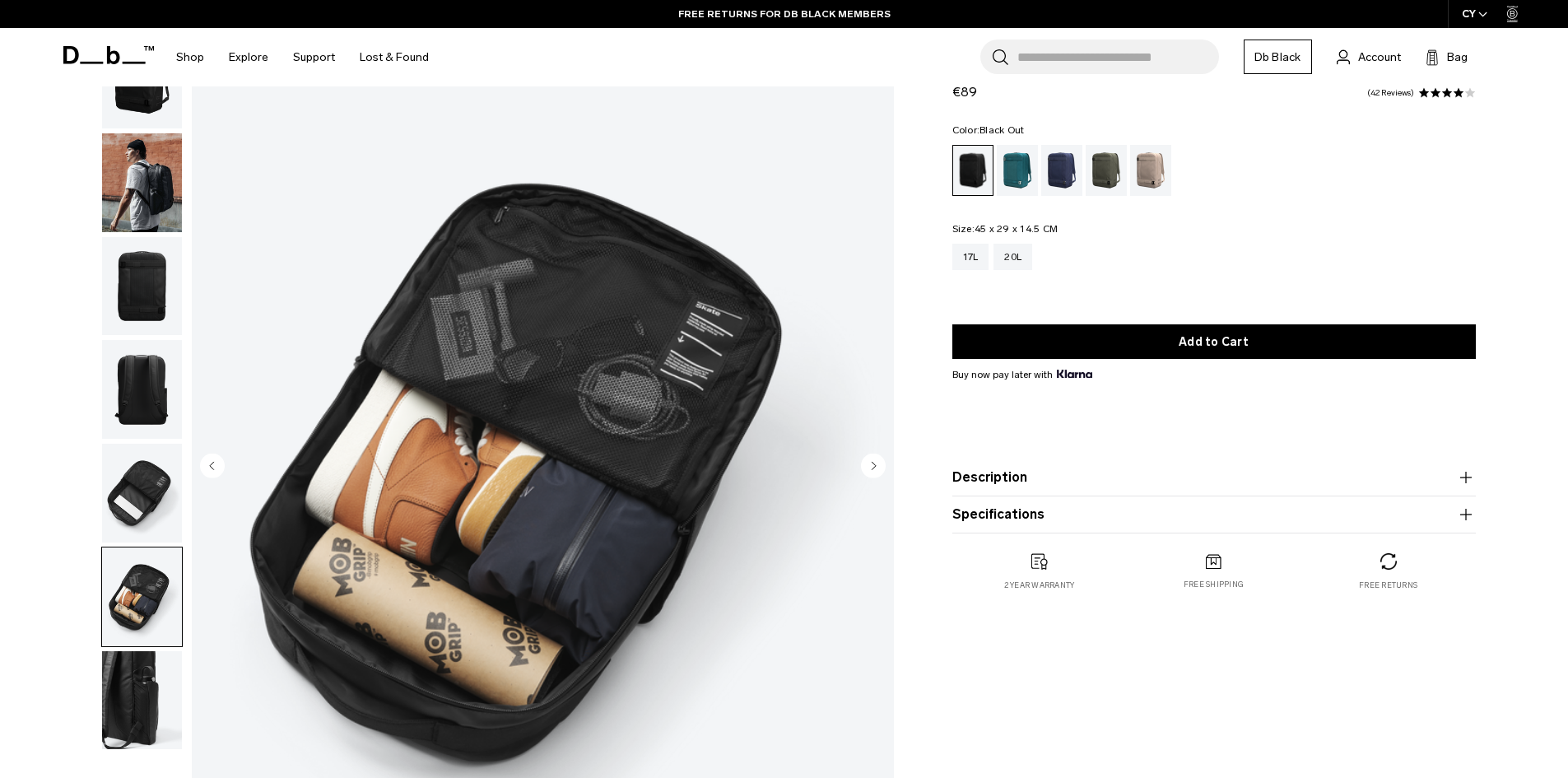
click at [869, 468] on circle "Next slide" at bounding box center [873, 465] width 24 height 24
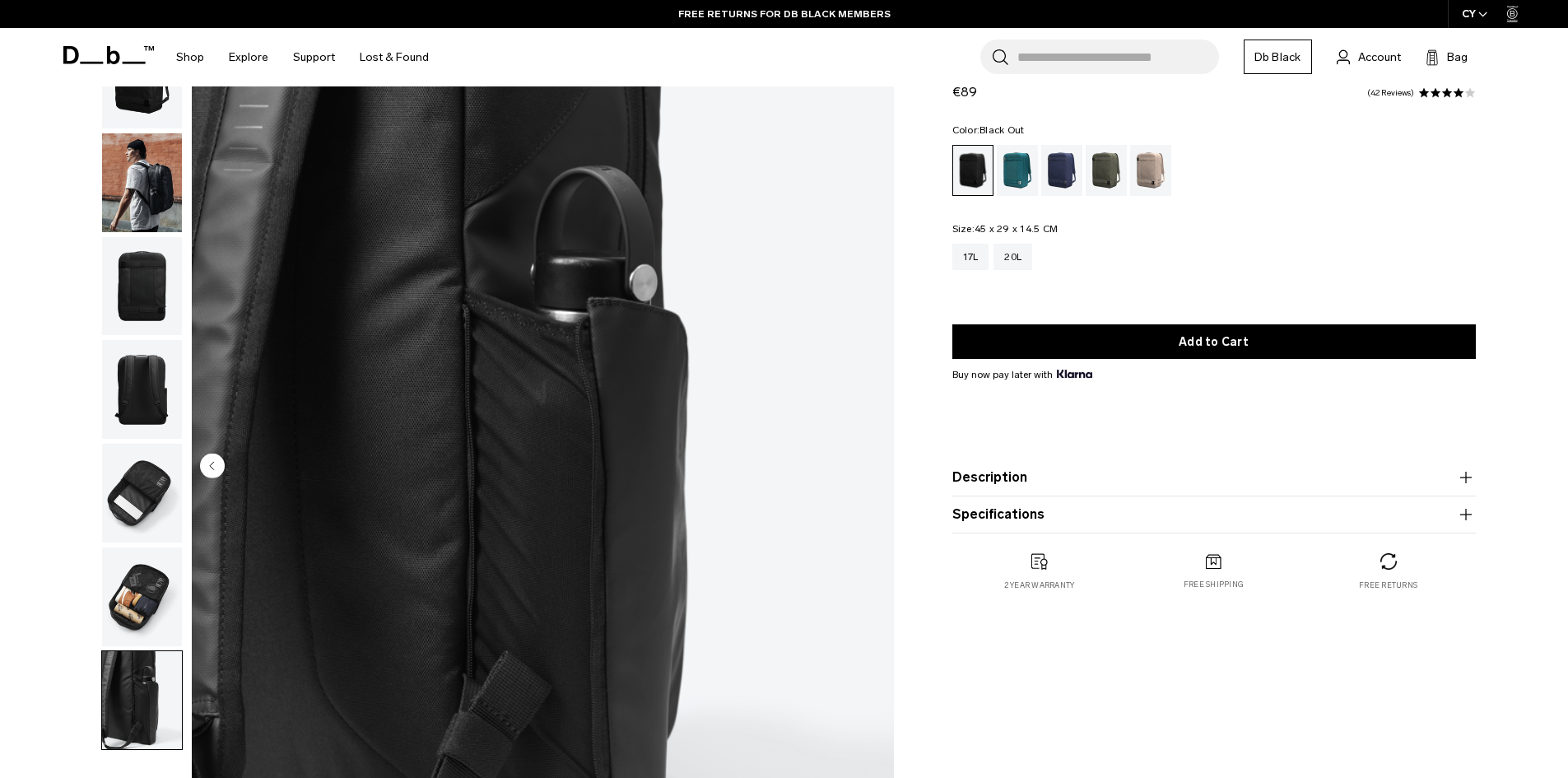
click at [869, 468] on img "7 / 7" at bounding box center [542, 468] width 702 height 877
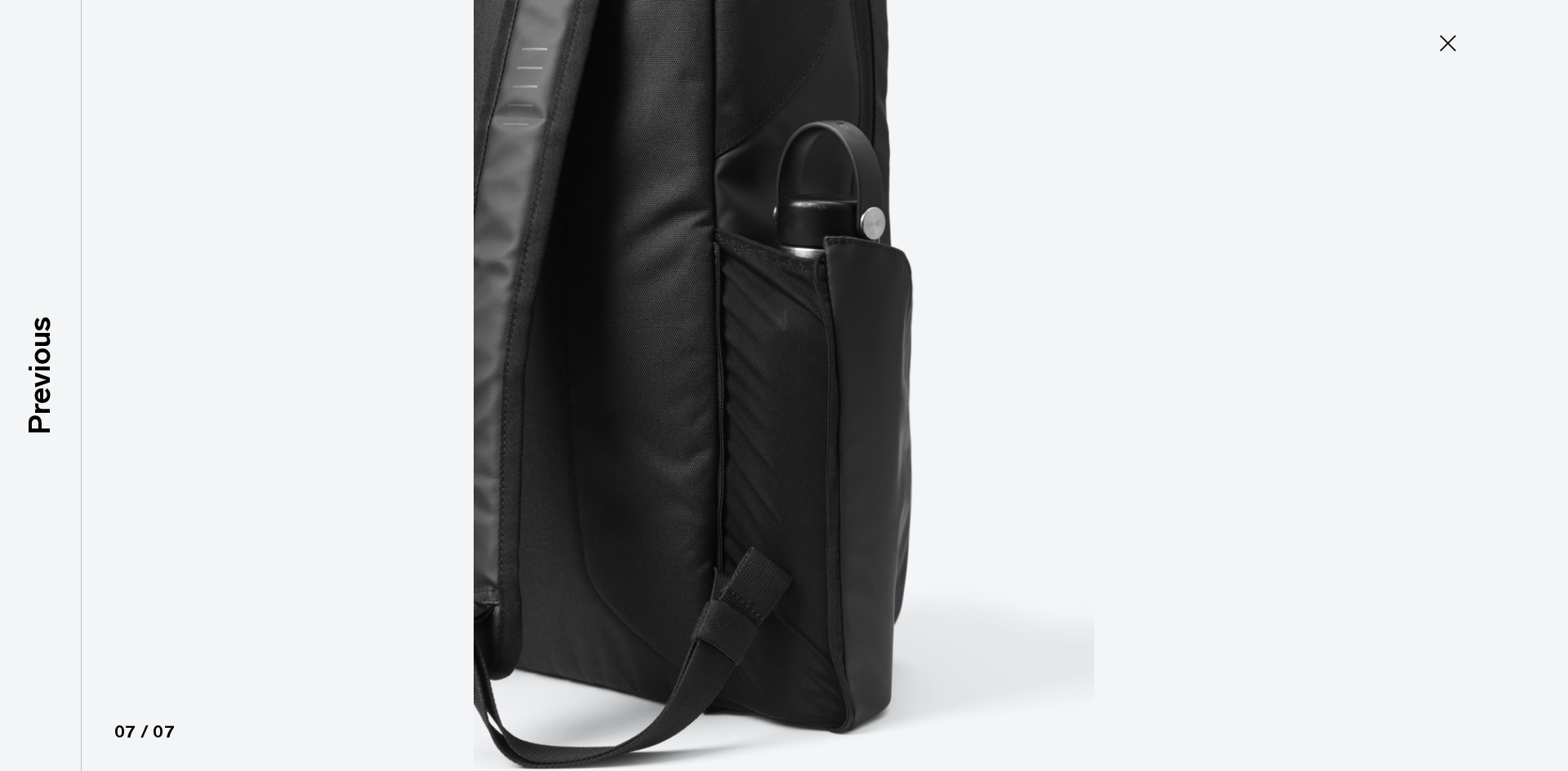
click at [1437, 40] on icon at bounding box center [1447, 42] width 26 height 26
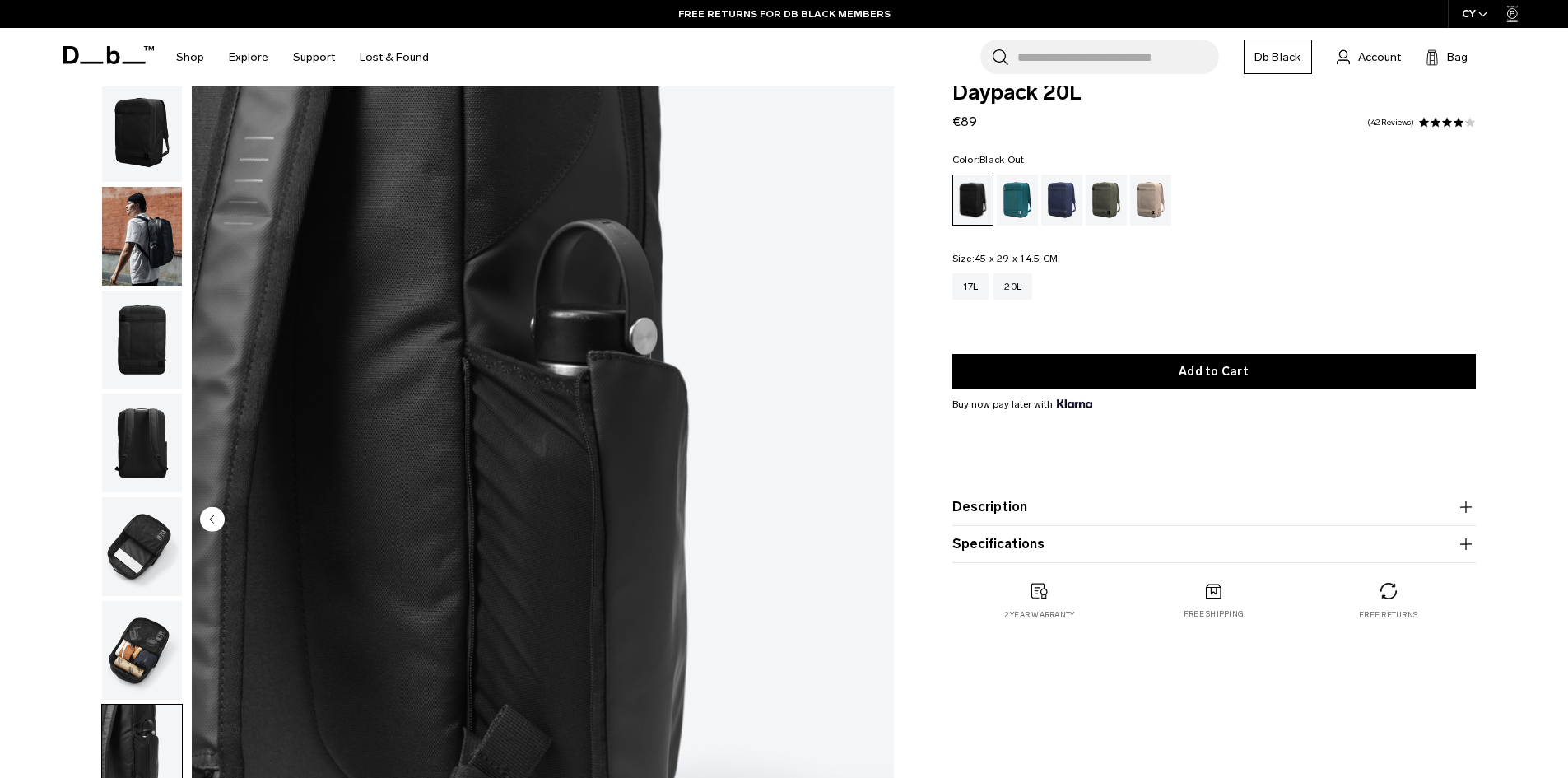
scroll to position [0, 0]
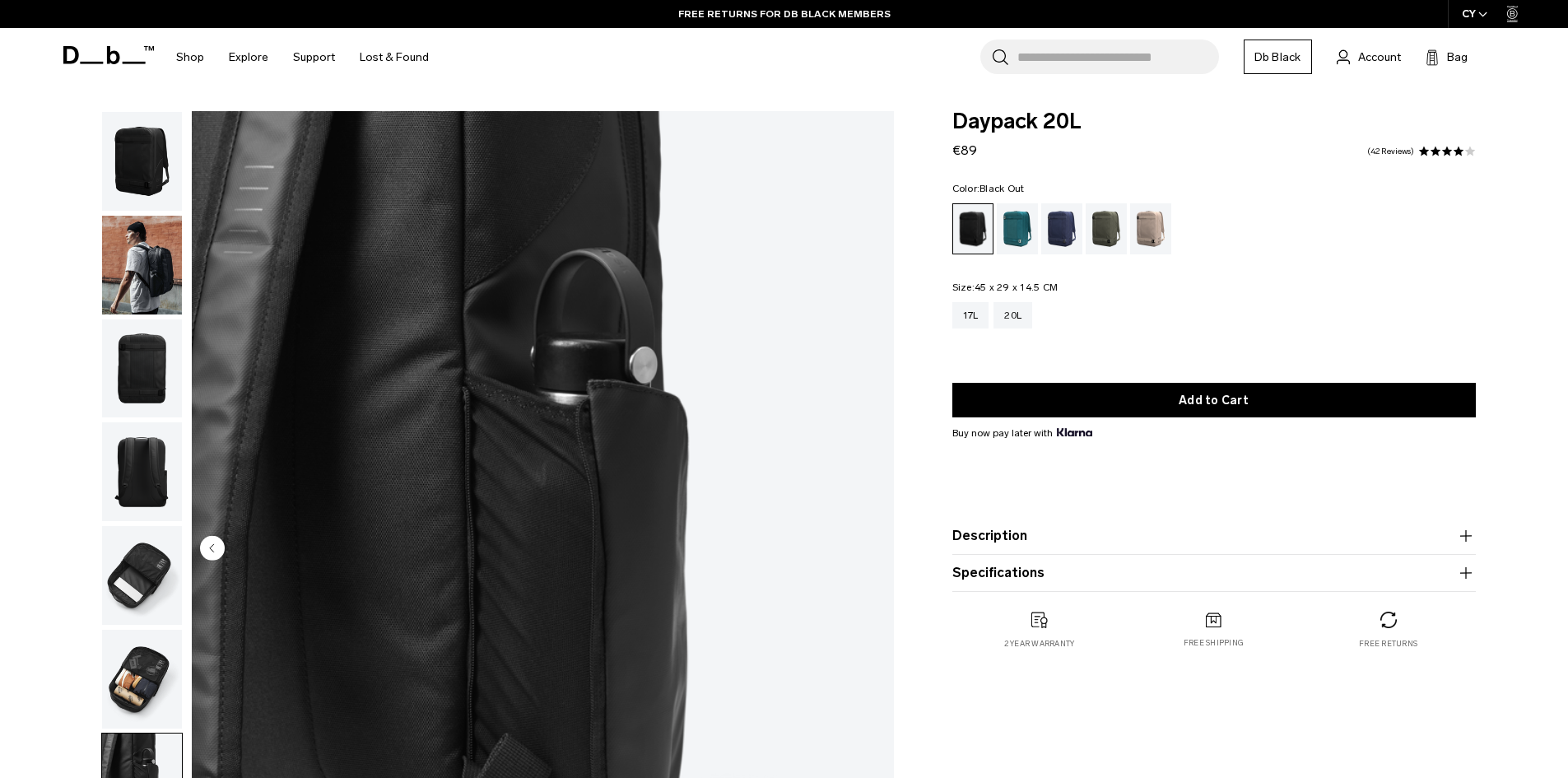
click at [1039, 236] on ul at bounding box center [1214, 229] width 524 height 52
click at [1050, 235] on div "Blue Hour" at bounding box center [1062, 229] width 42 height 52
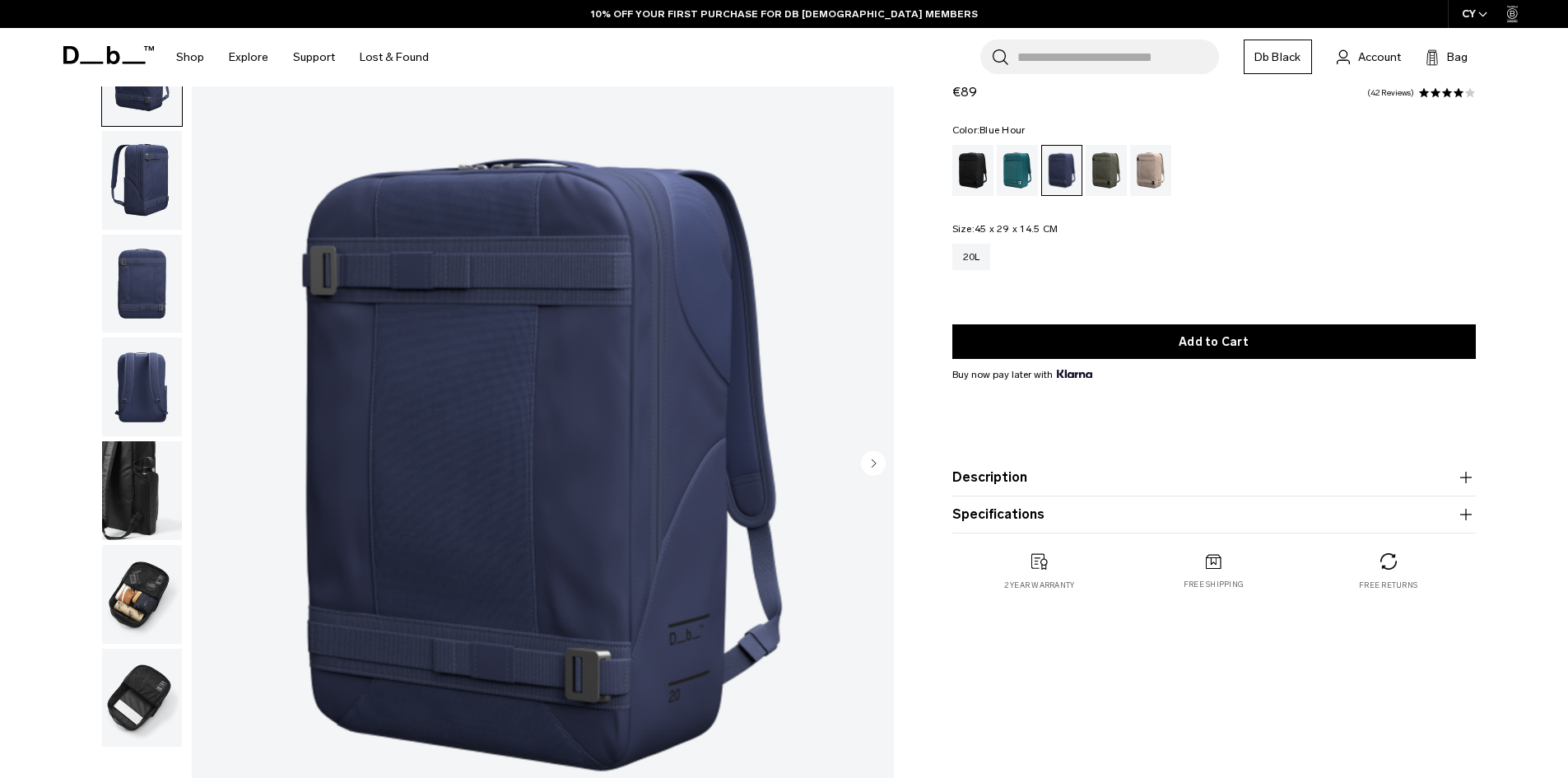
scroll to position [83, 0]
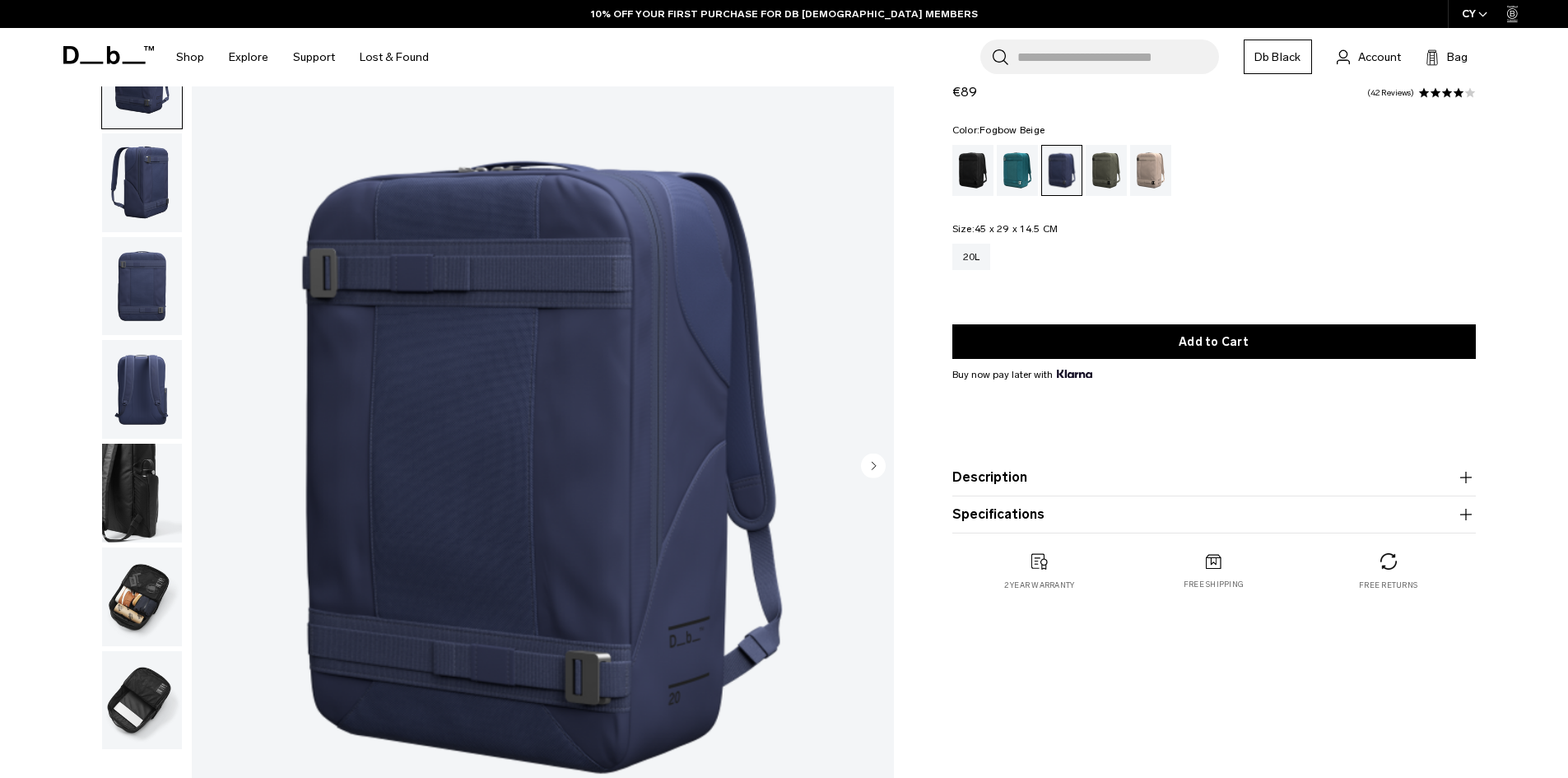
click at [1154, 168] on div "Fogbow Beige" at bounding box center [1151, 170] width 42 height 52
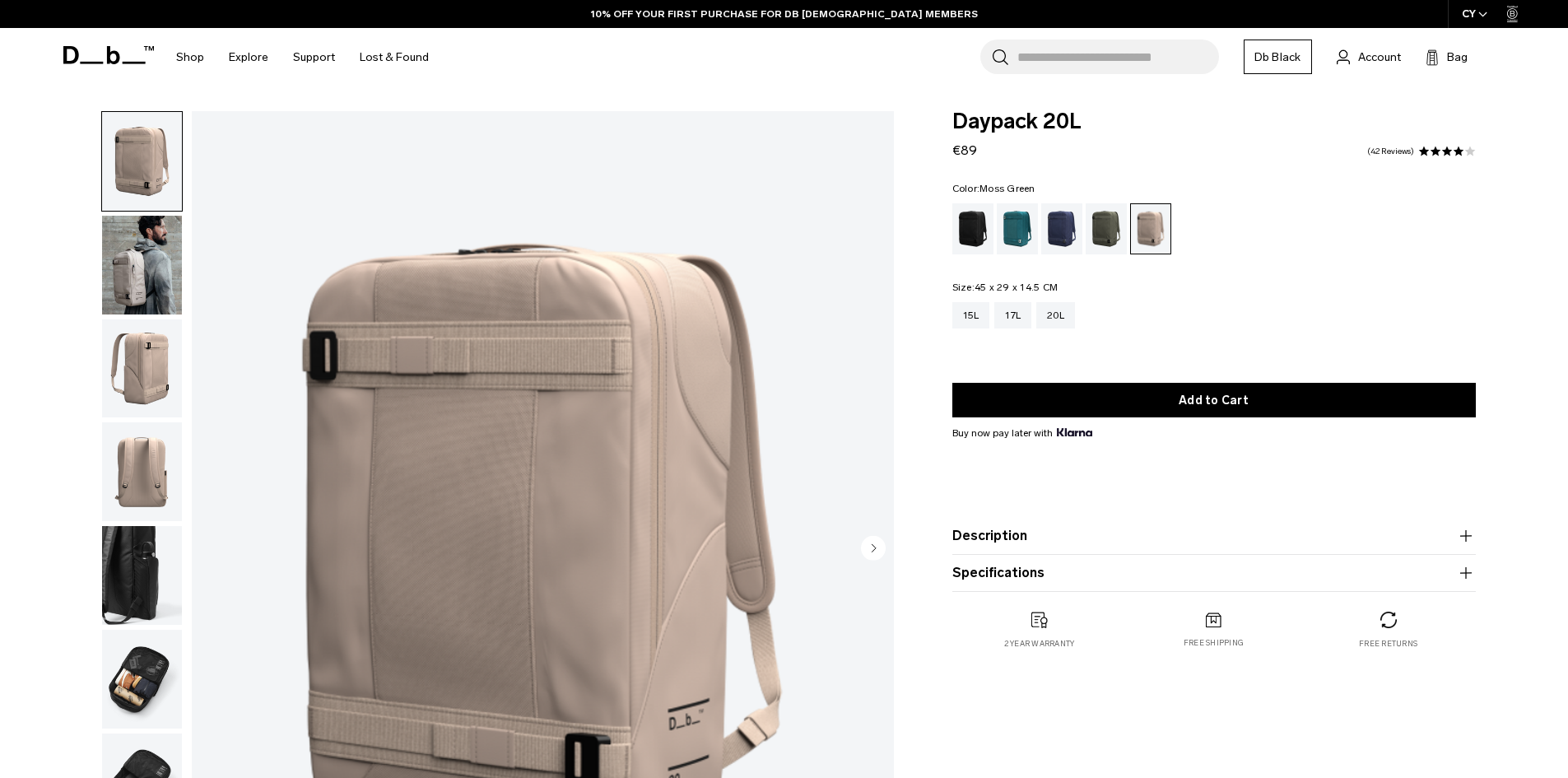
click at [1101, 241] on div "Moss Green" at bounding box center [1106, 229] width 42 height 52
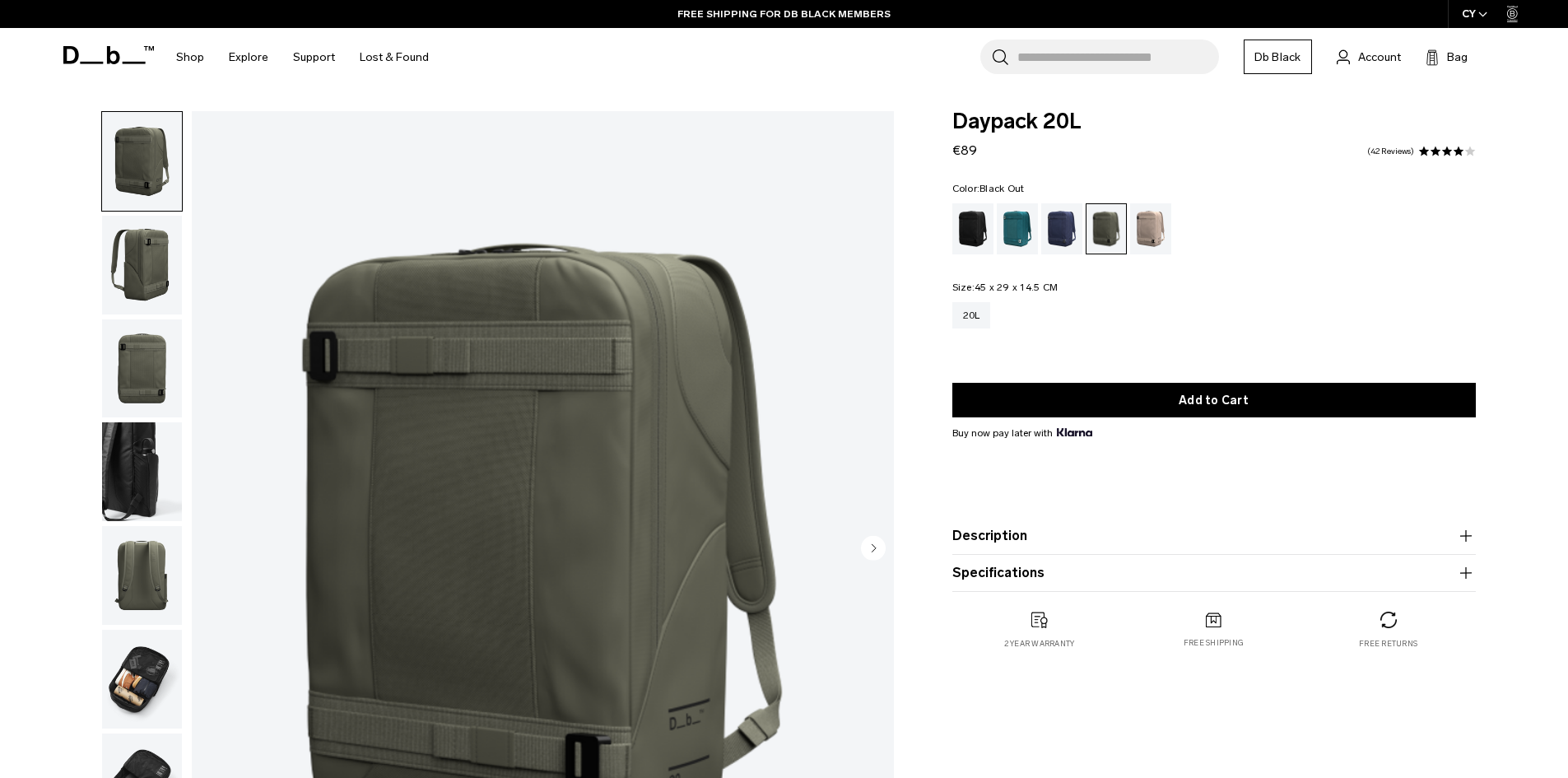
click at [972, 229] on div "Black Out" at bounding box center [973, 229] width 42 height 52
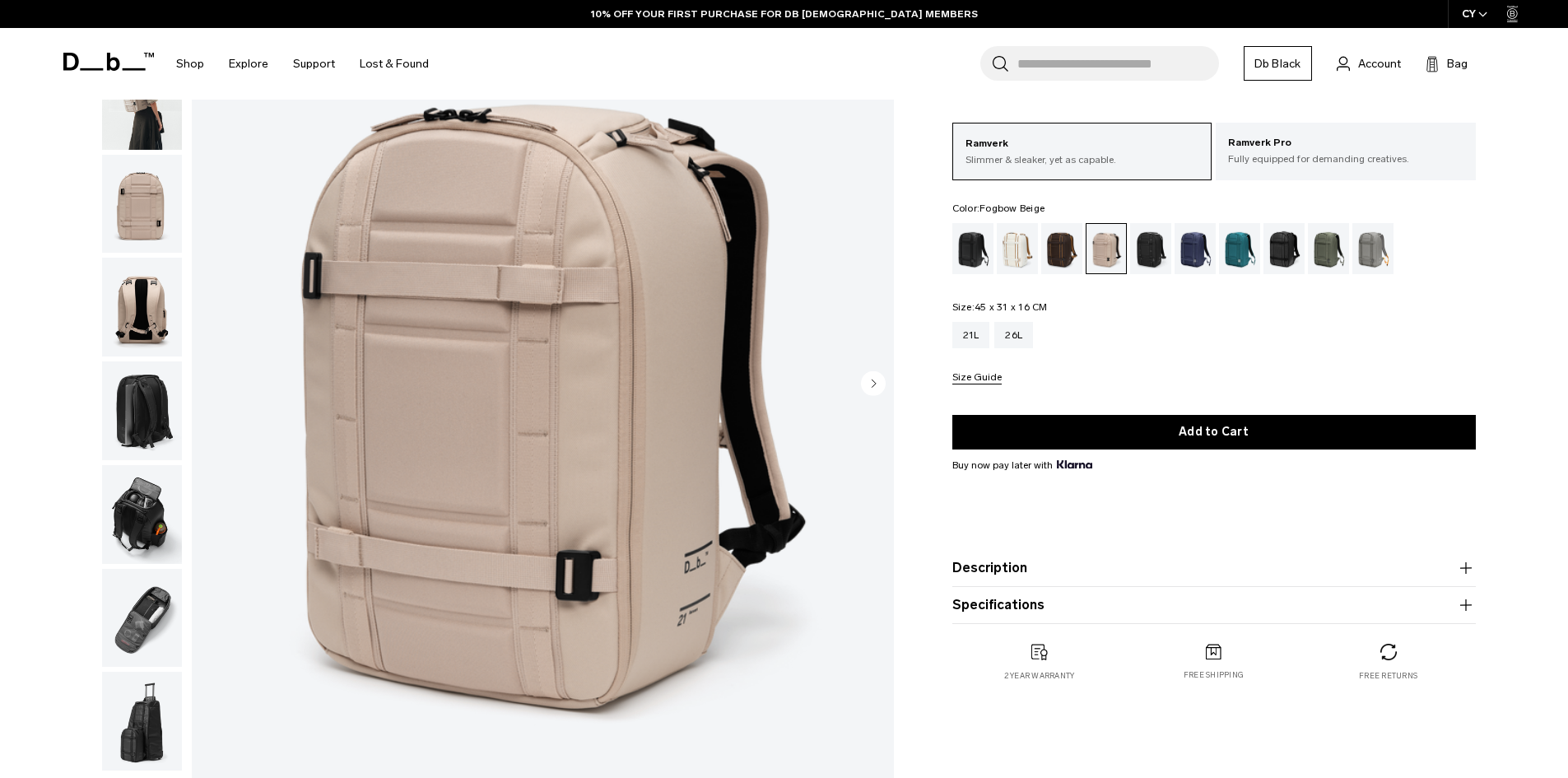
click at [151, 196] on img "button" at bounding box center [142, 204] width 80 height 99
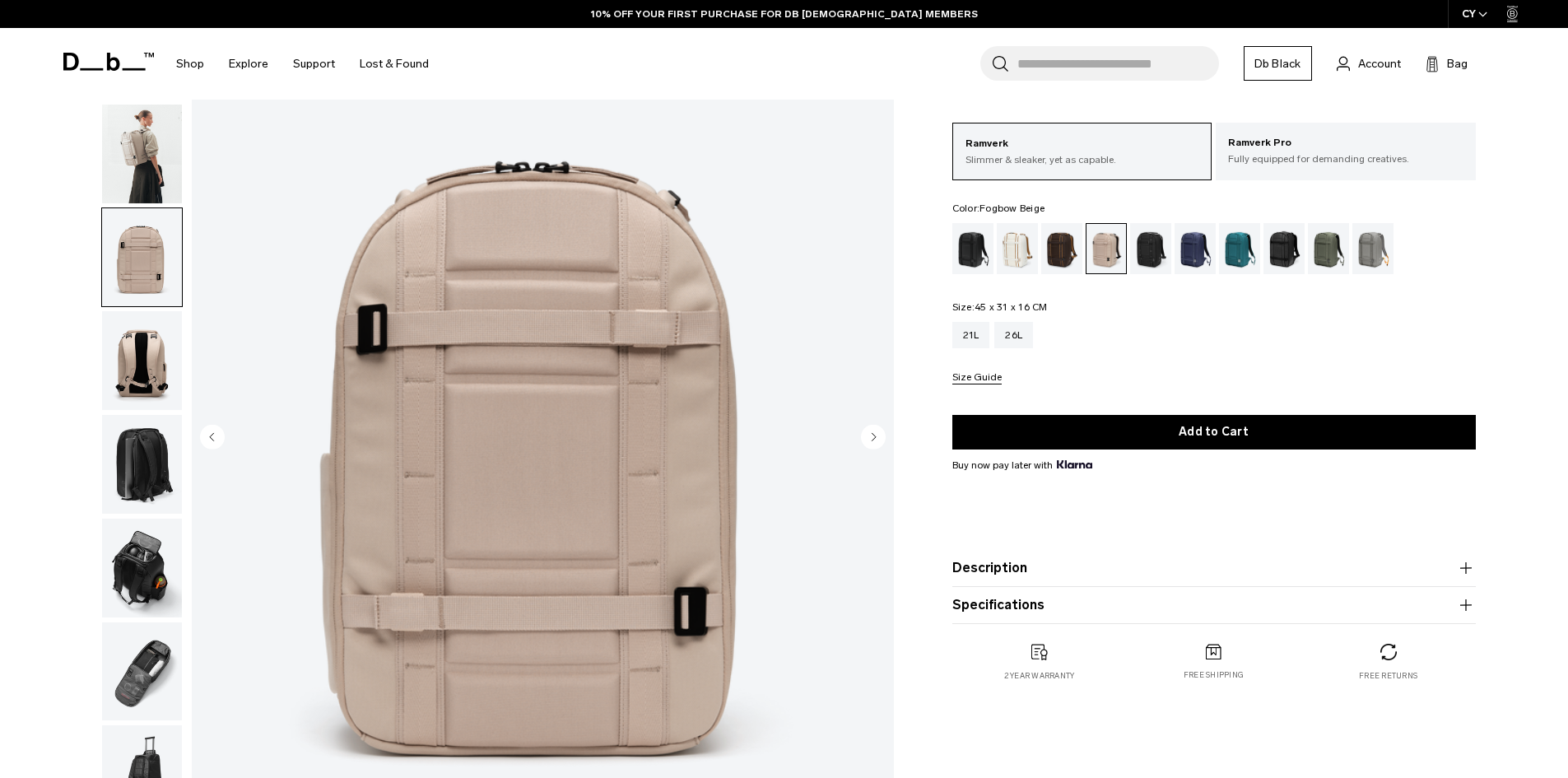
scroll to position [83, 0]
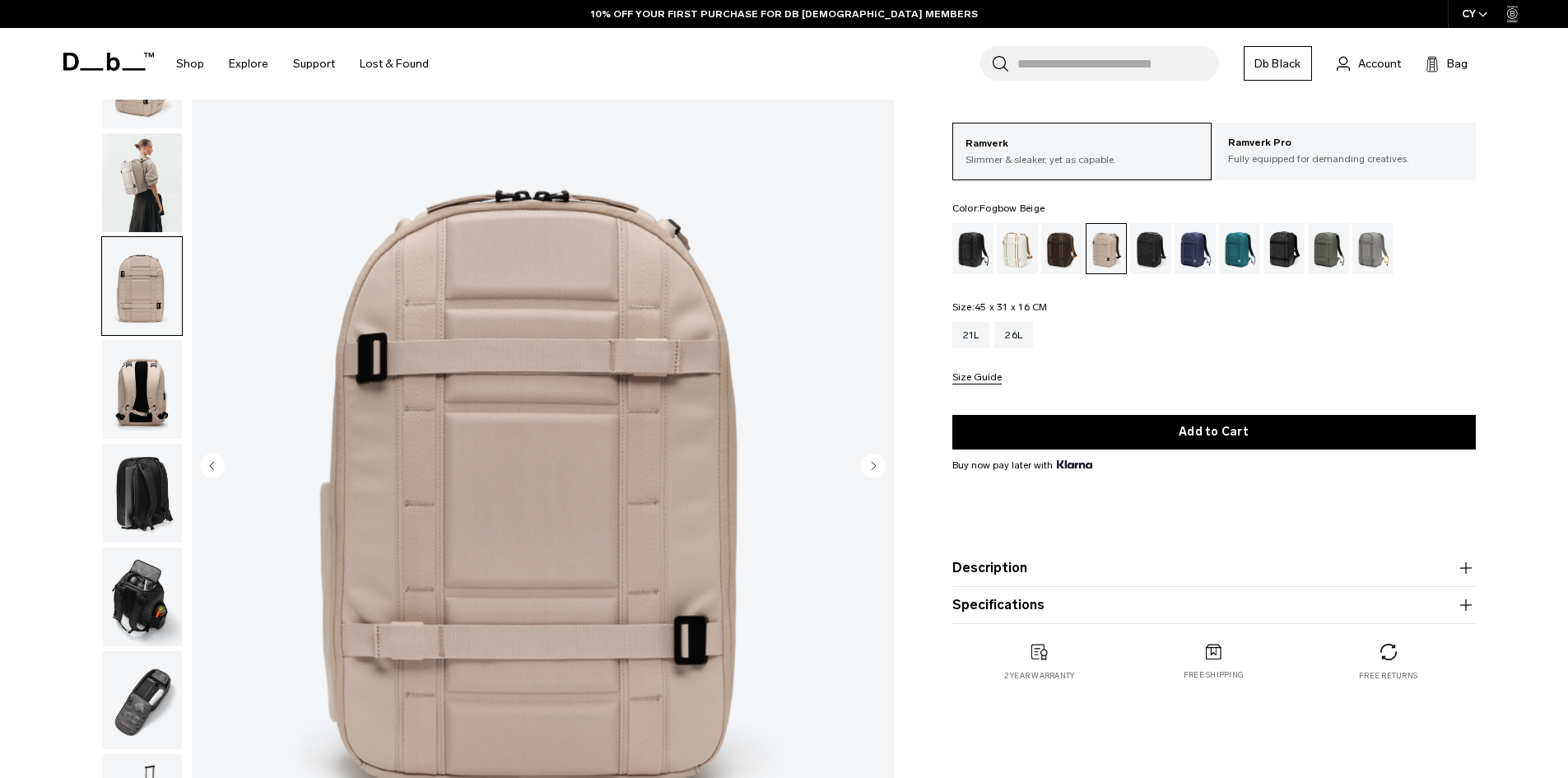
click at [134, 379] on img "button" at bounding box center [142, 390] width 80 height 99
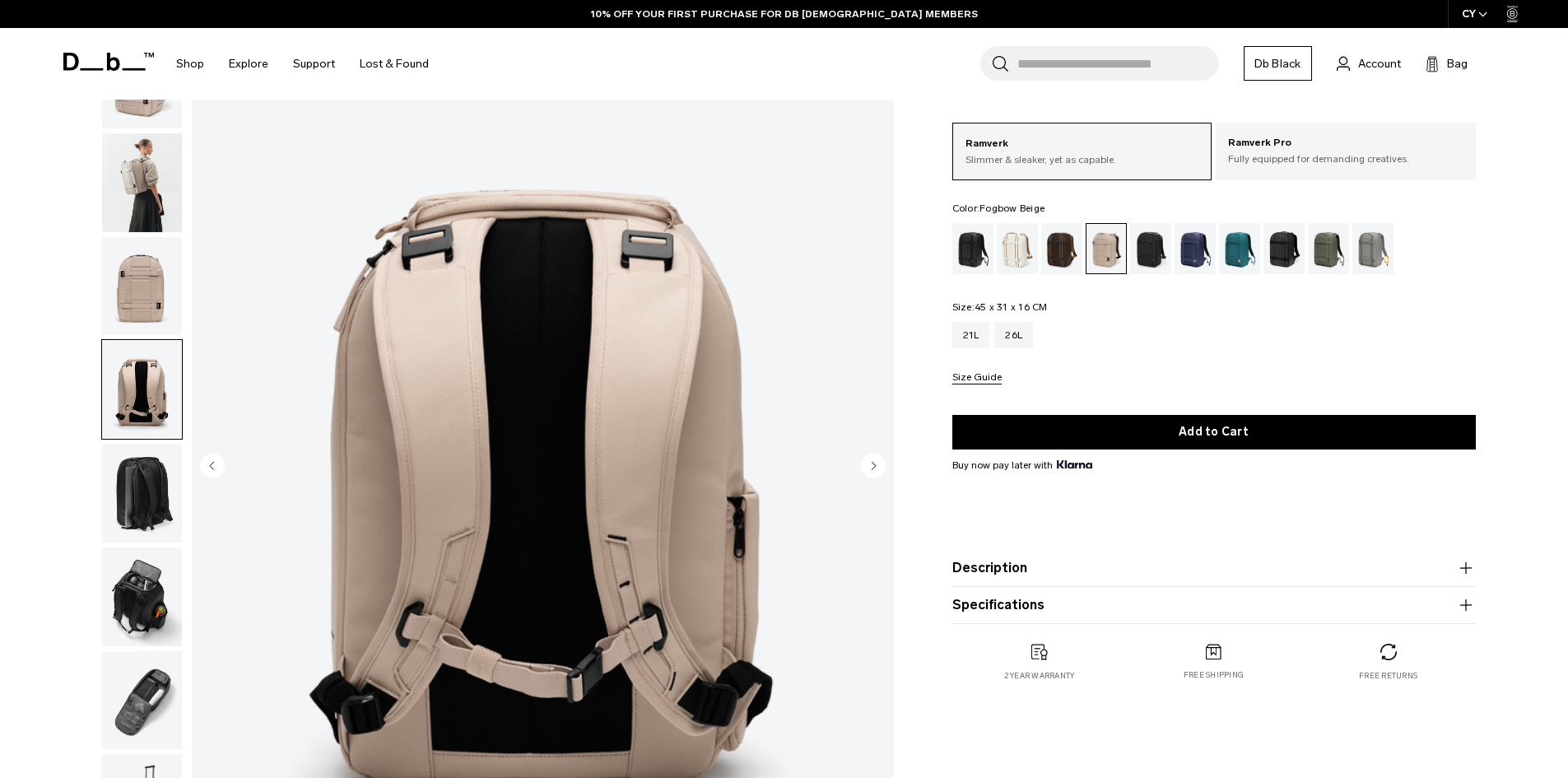
click at [172, 510] on img "button" at bounding box center [142, 493] width 80 height 99
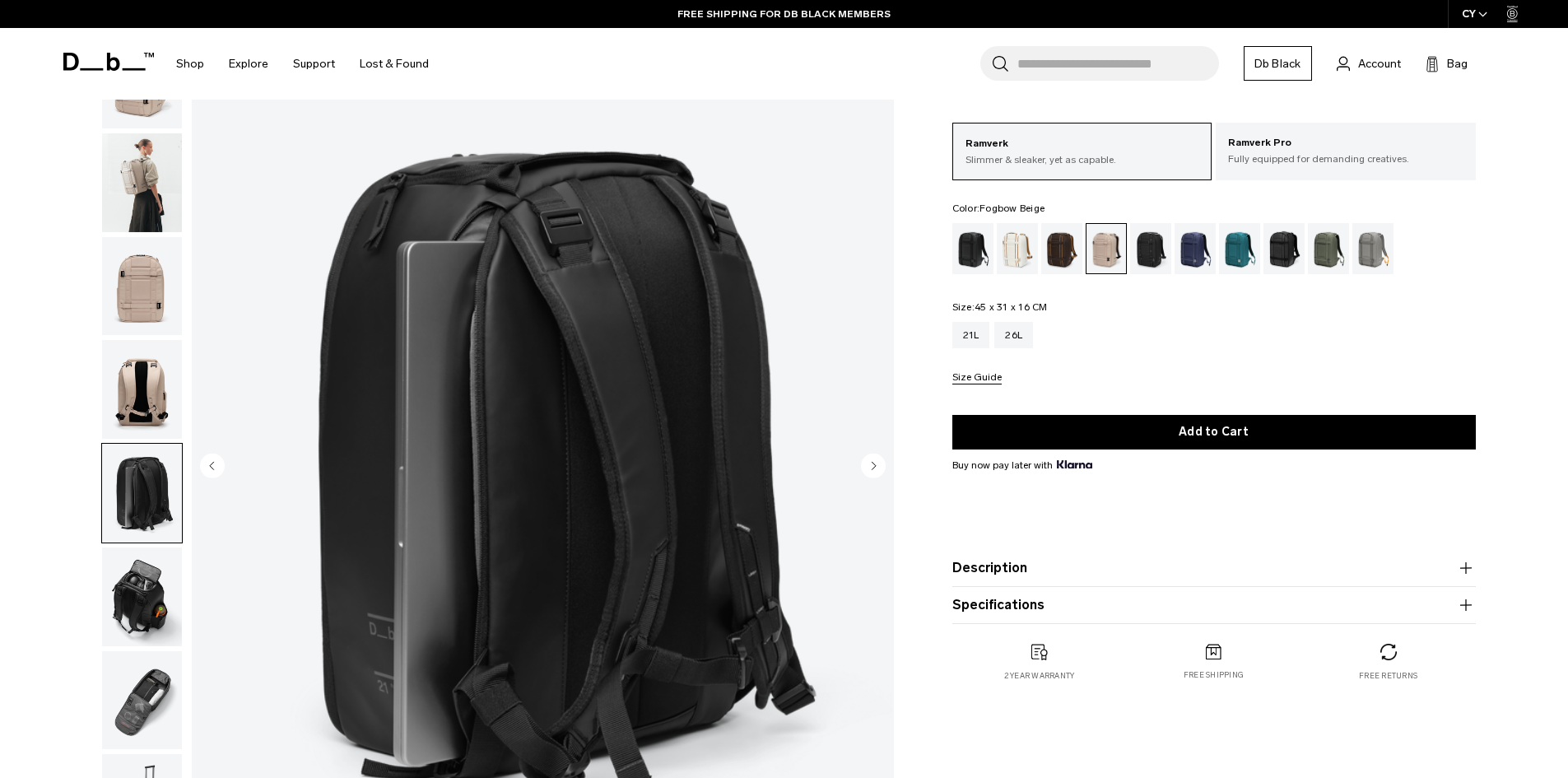
click at [156, 606] on img "button" at bounding box center [142, 597] width 80 height 99
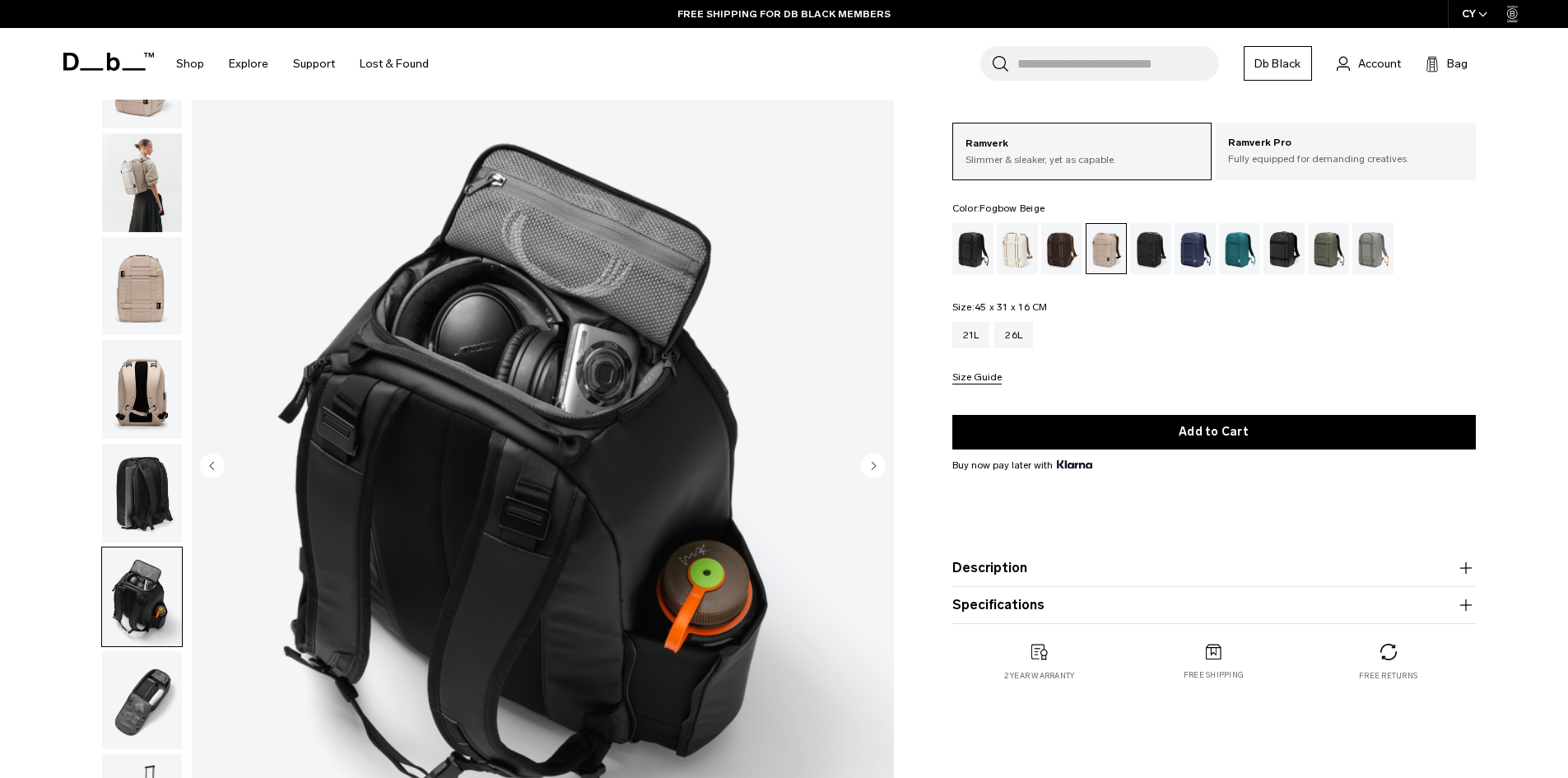
scroll to position [164, 0]
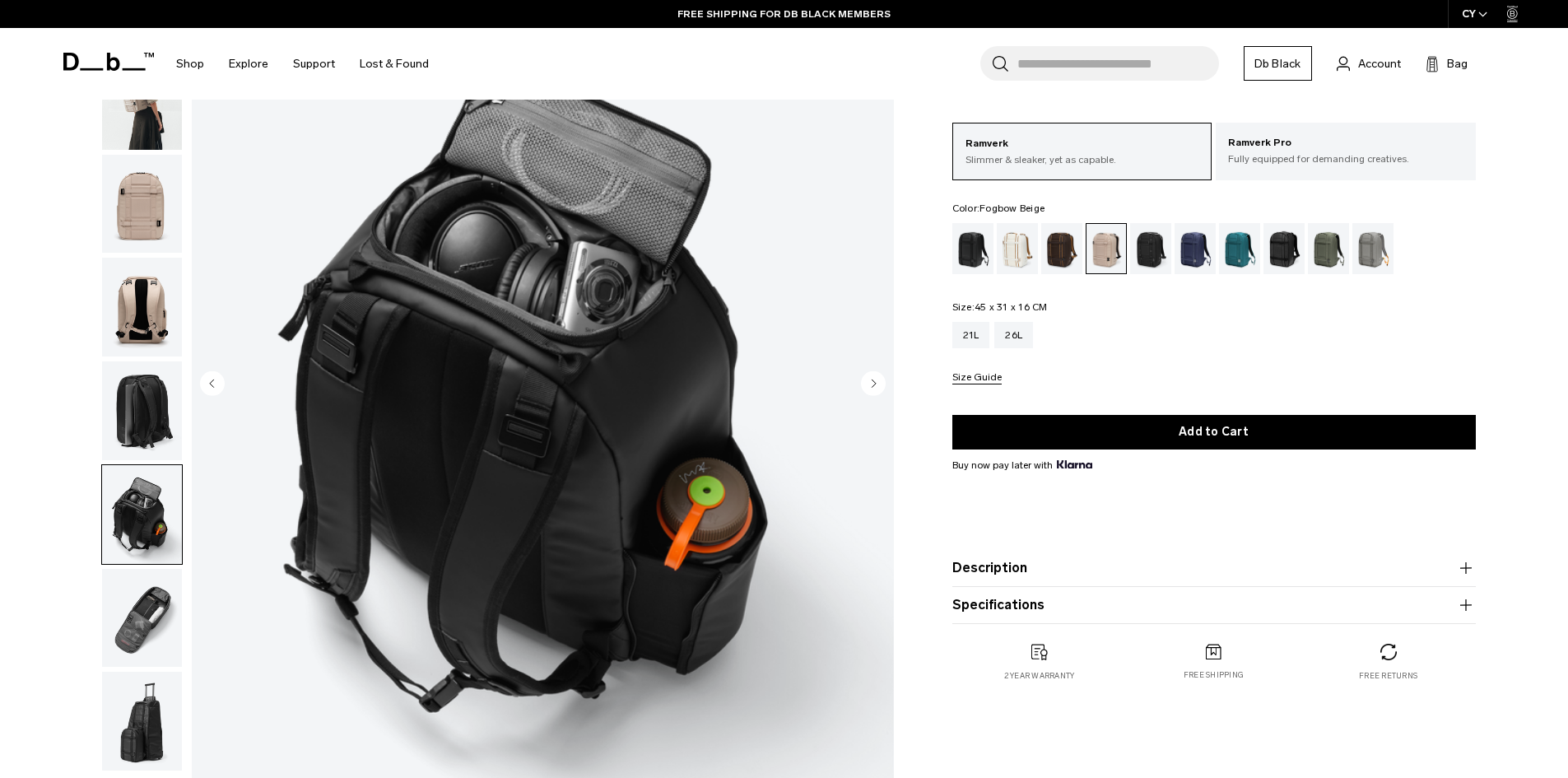
click at [155, 604] on img "button" at bounding box center [142, 619] width 80 height 99
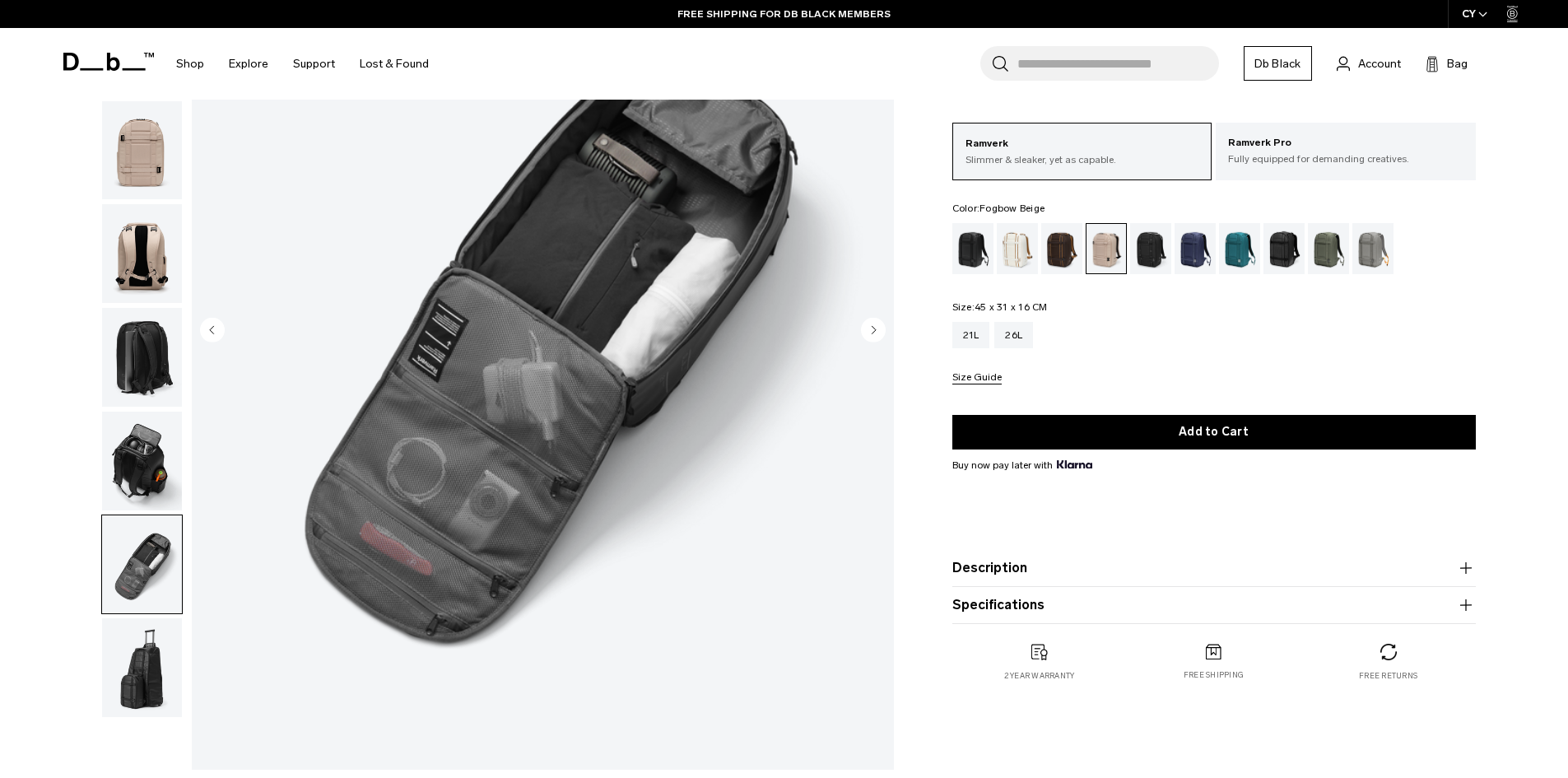
scroll to position [247, 0]
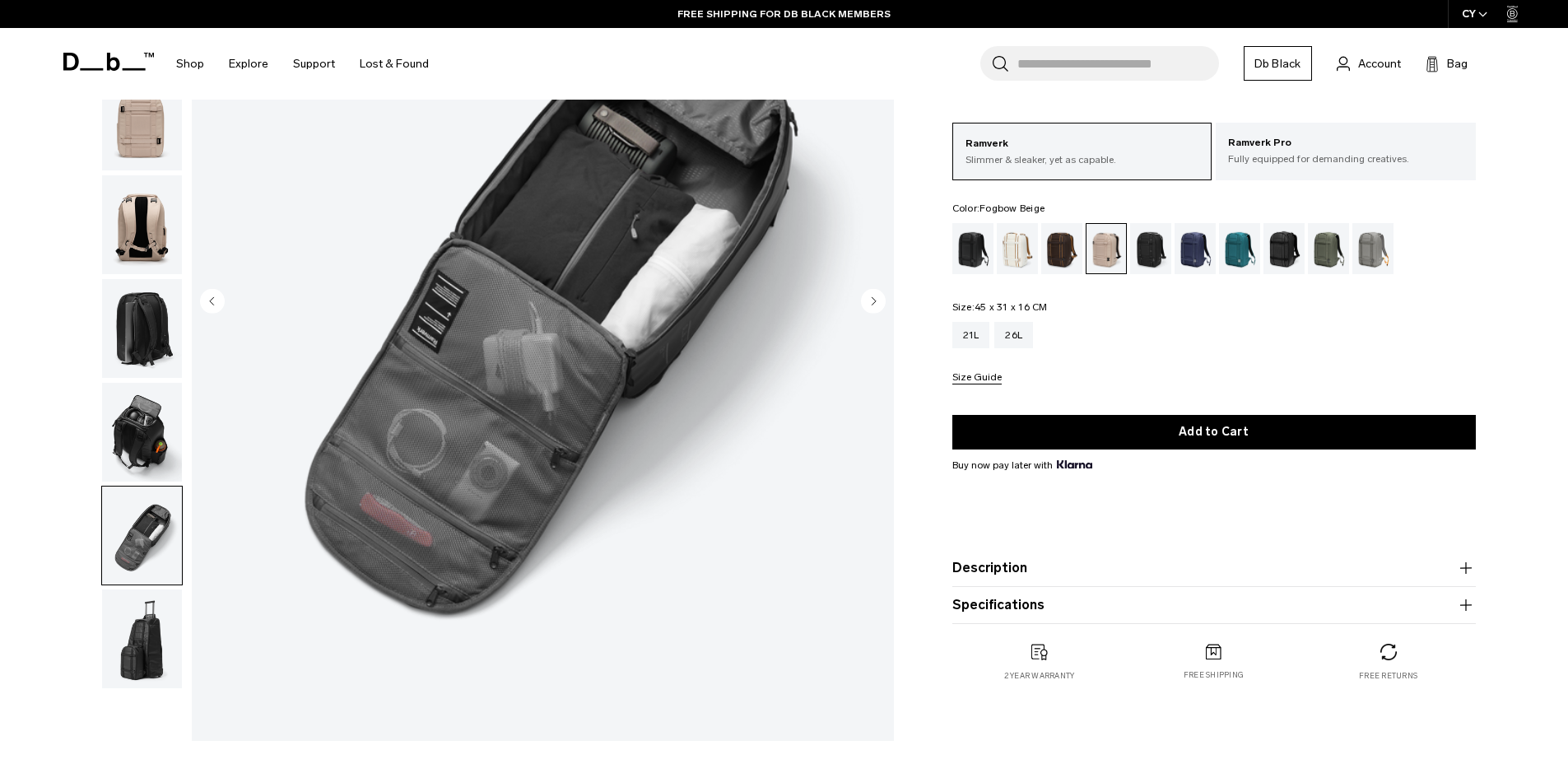
click at [136, 647] on img "button" at bounding box center [142, 639] width 80 height 99
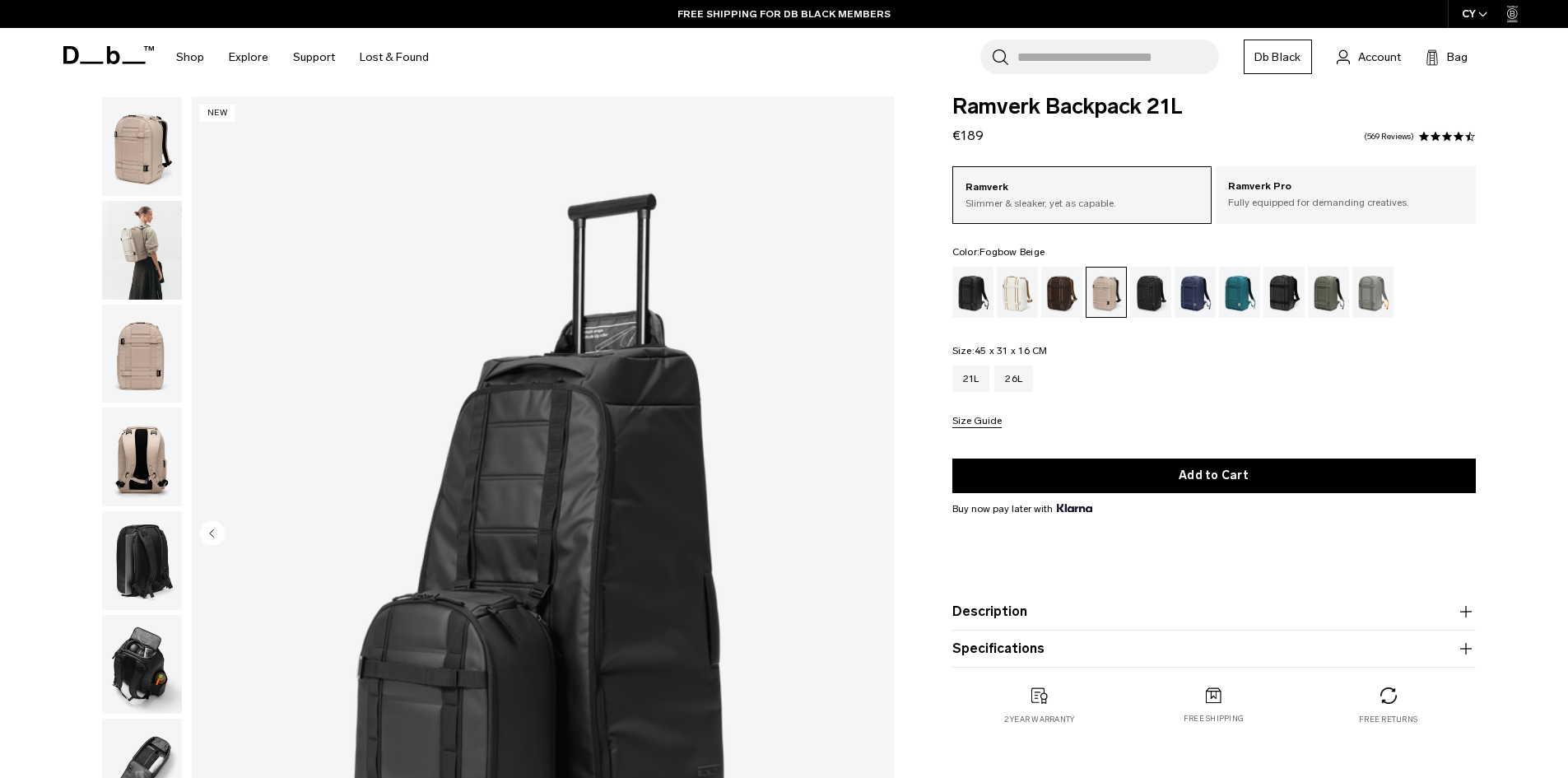
scroll to position [0, 0]
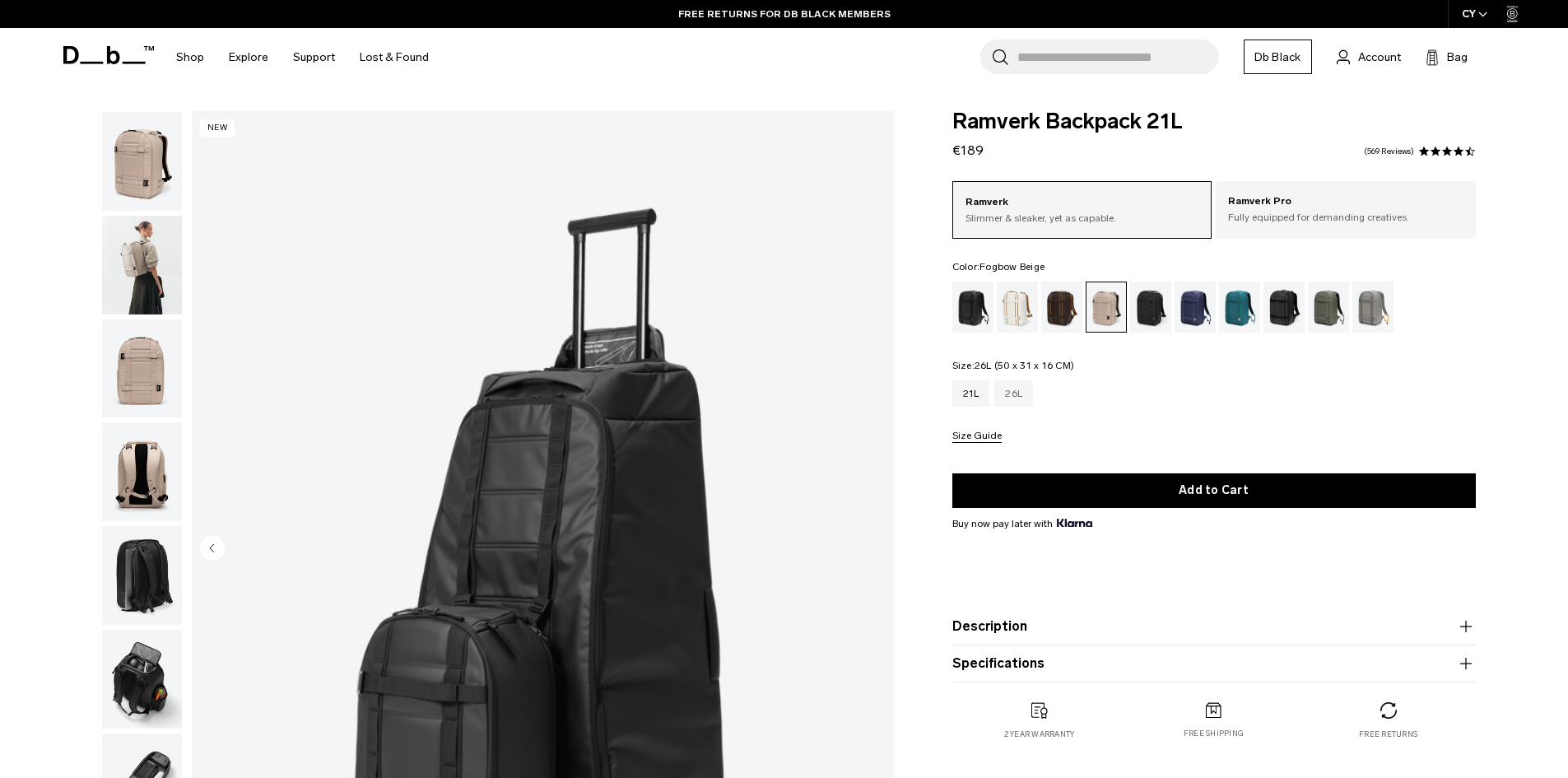
click at [1003, 401] on div "26L" at bounding box center [1014, 393] width 39 height 26
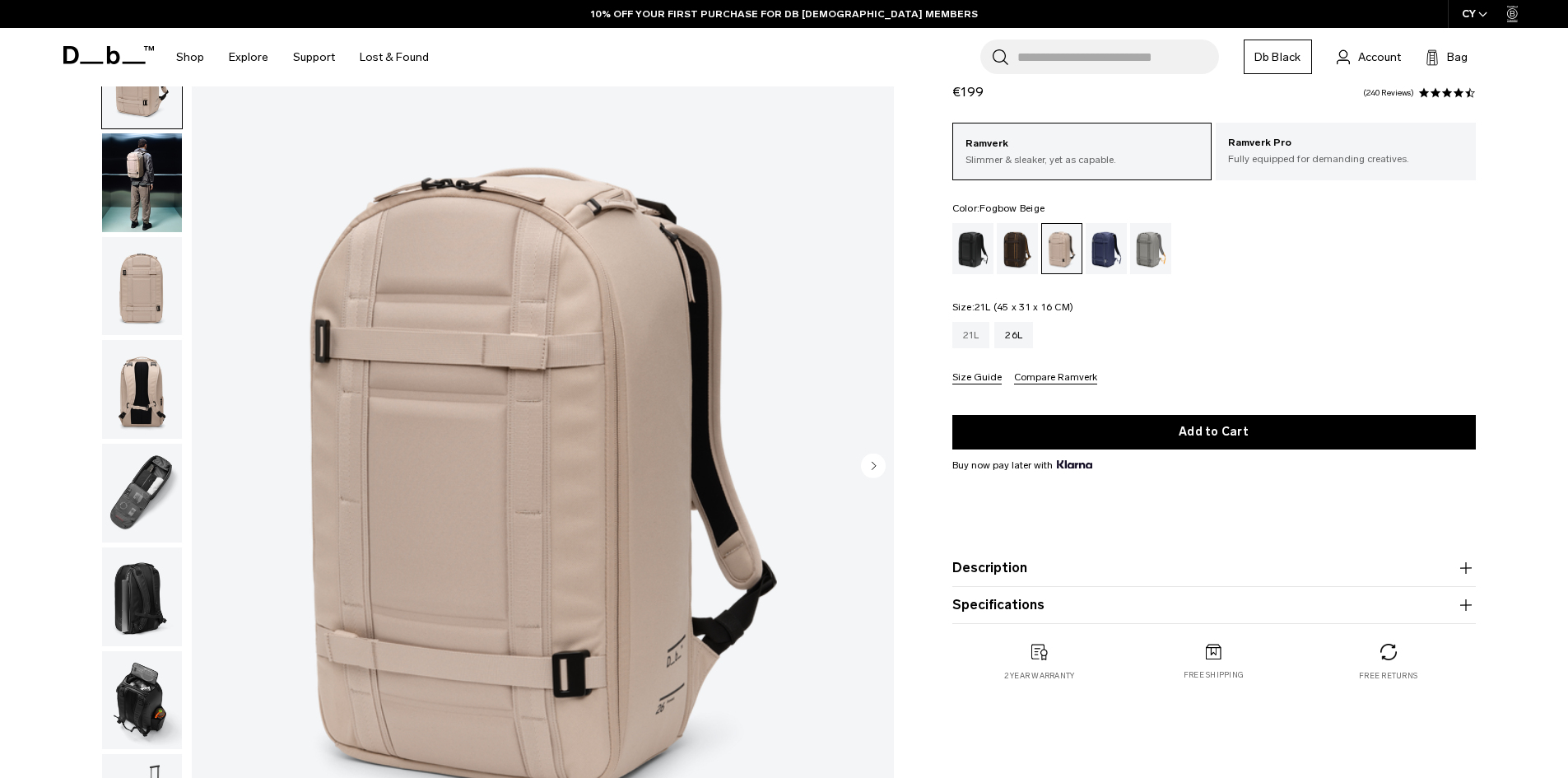
click at [967, 336] on div "21L" at bounding box center [971, 335] width 38 height 26
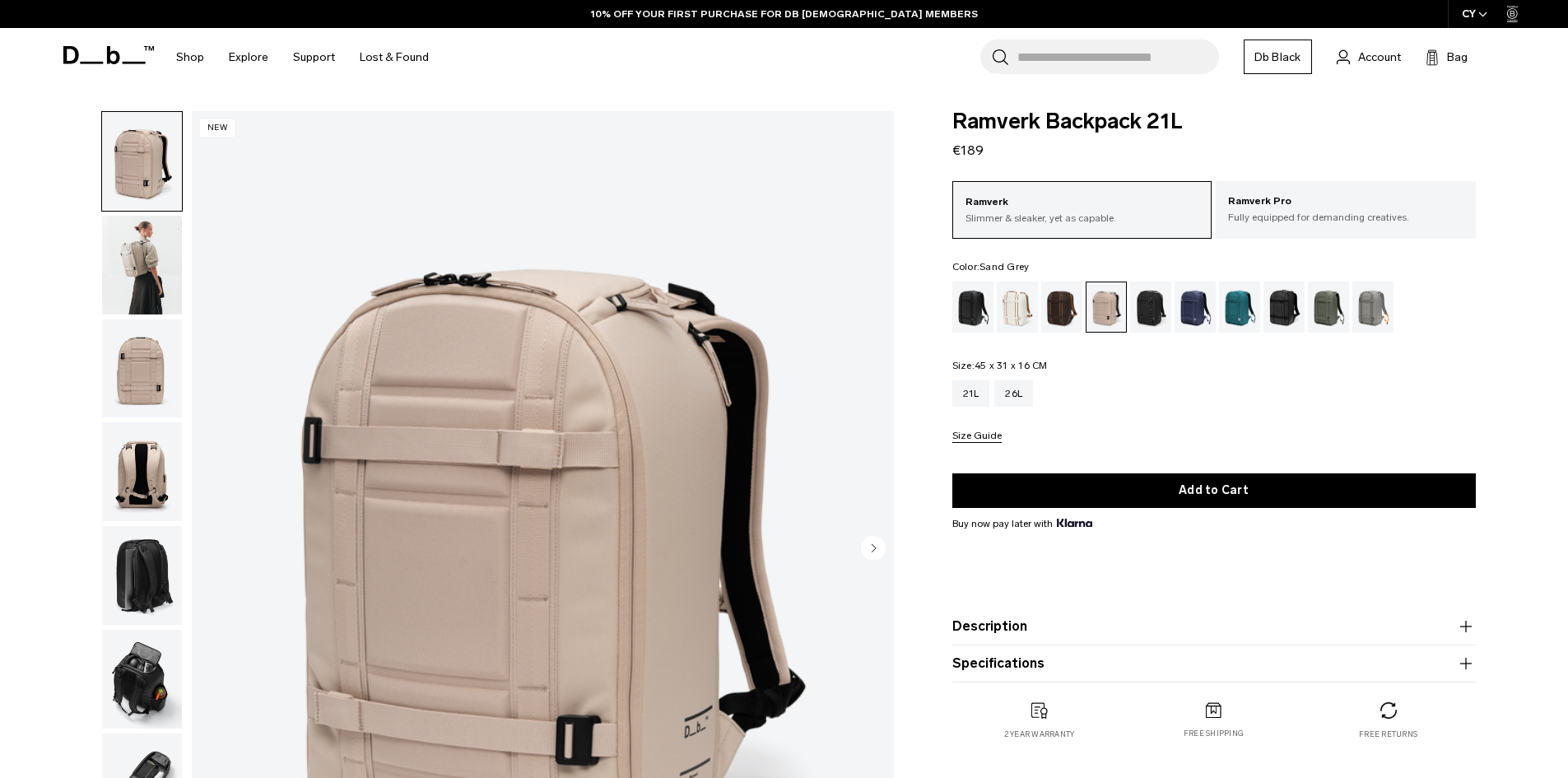
click at [1371, 307] on div "Sand Grey" at bounding box center [1373, 307] width 42 height 52
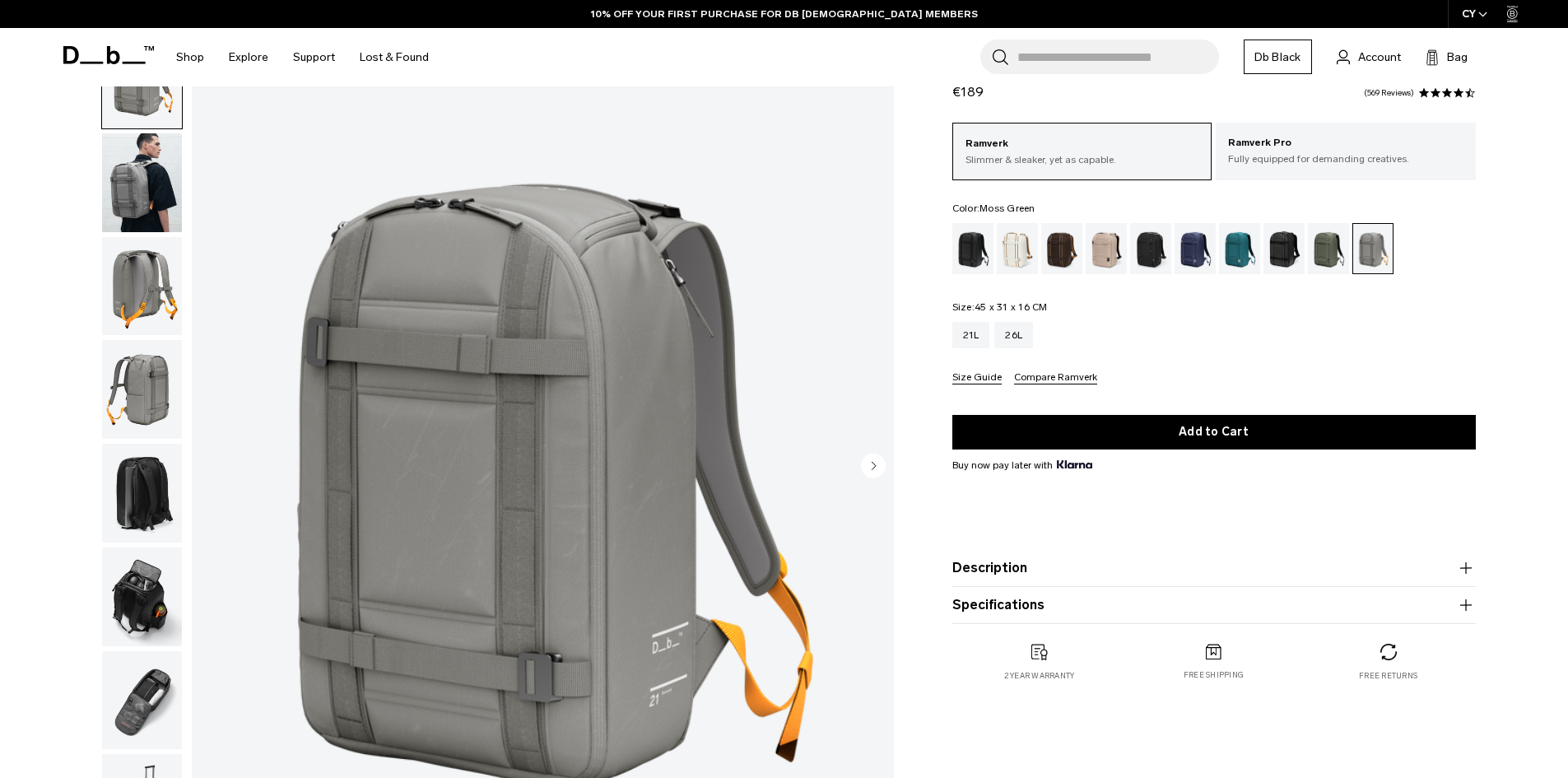
click at [1326, 258] on div "Moss Green" at bounding box center [1329, 248] width 42 height 52
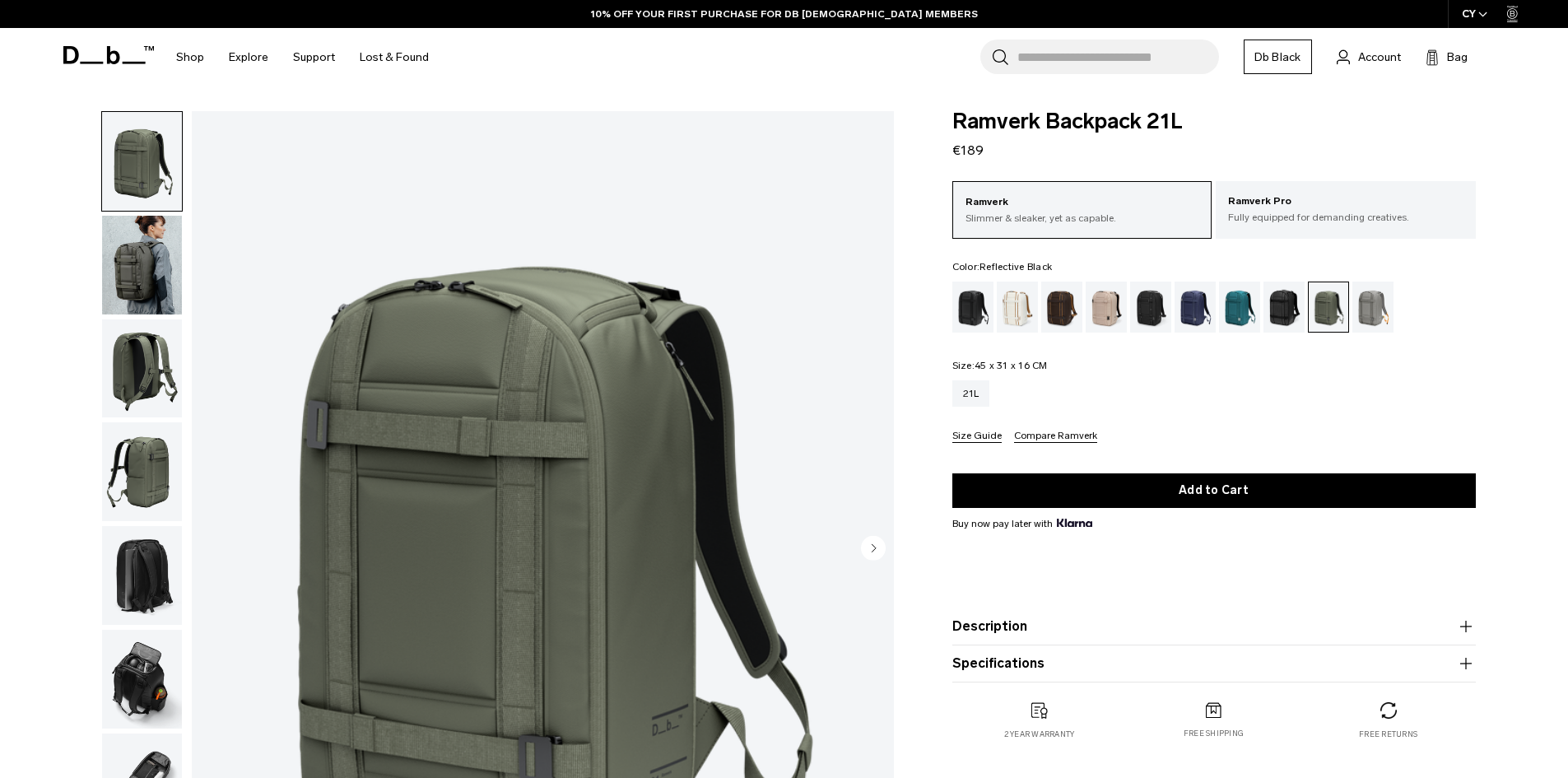
click at [1272, 305] on div "Reflective Black" at bounding box center [1284, 307] width 42 height 52
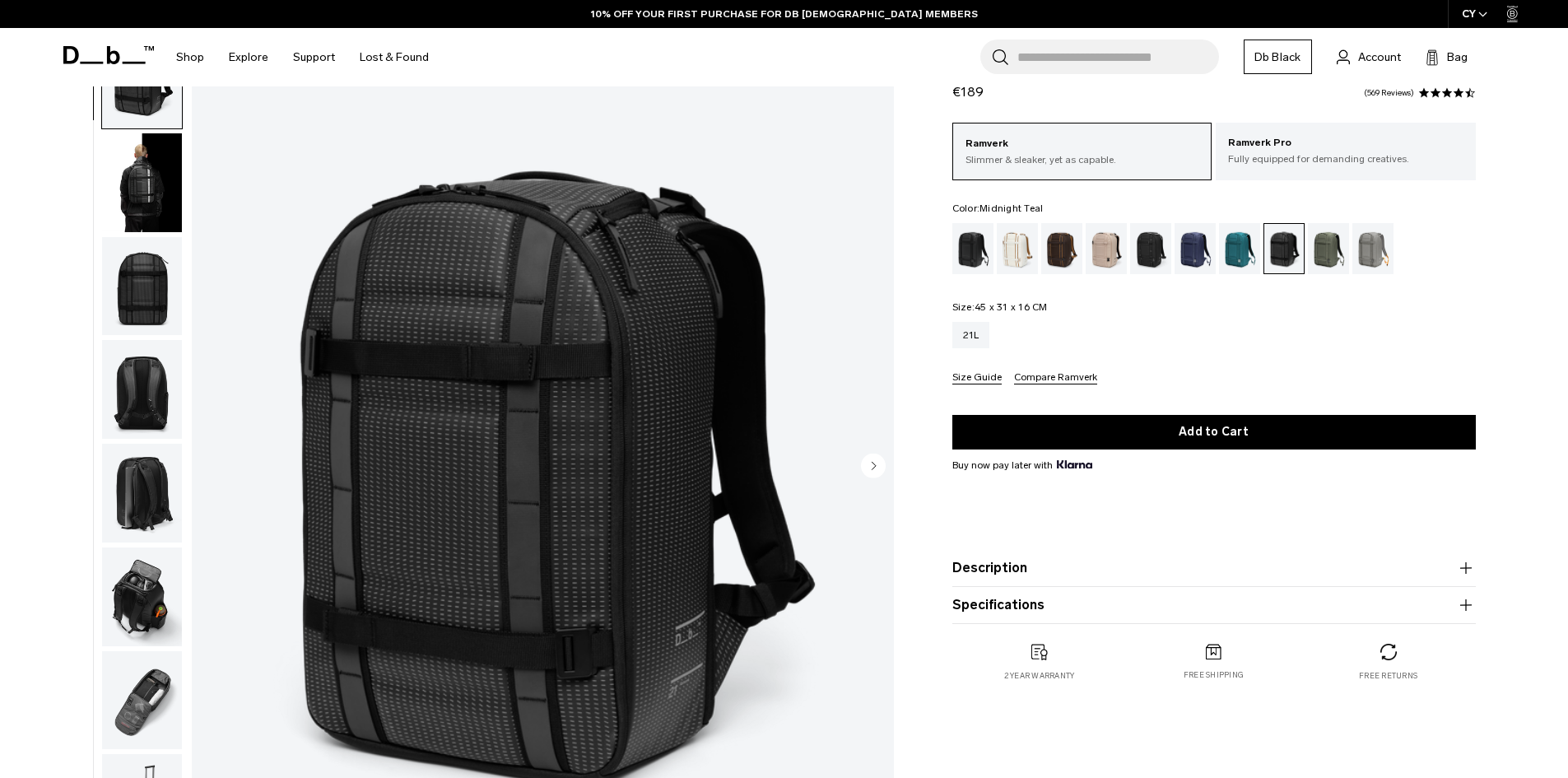
click at [1234, 257] on div "Midnight Teal" at bounding box center [1239, 248] width 42 height 52
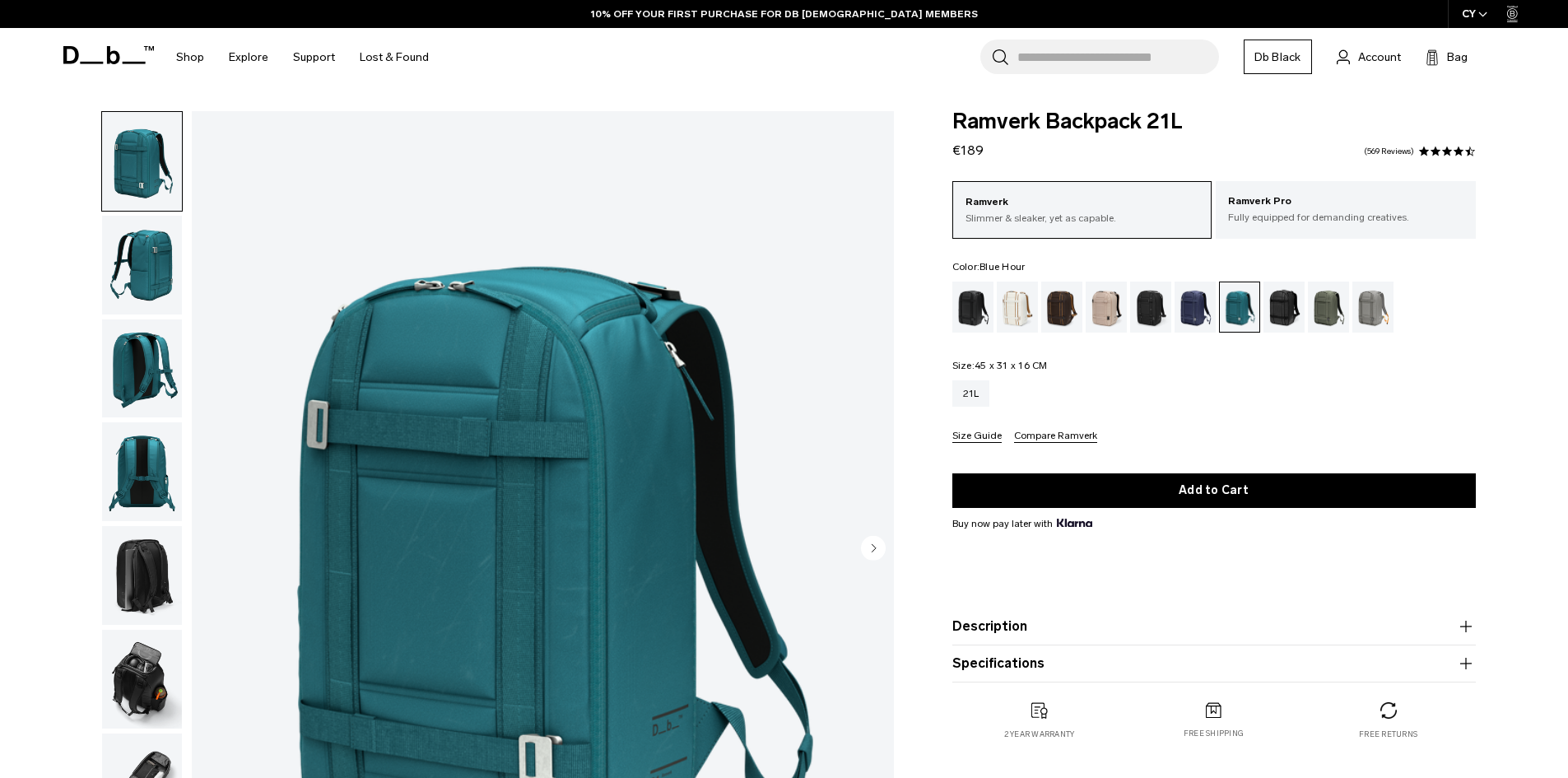
click at [1187, 311] on div "Blue Hour" at bounding box center [1195, 307] width 42 height 52
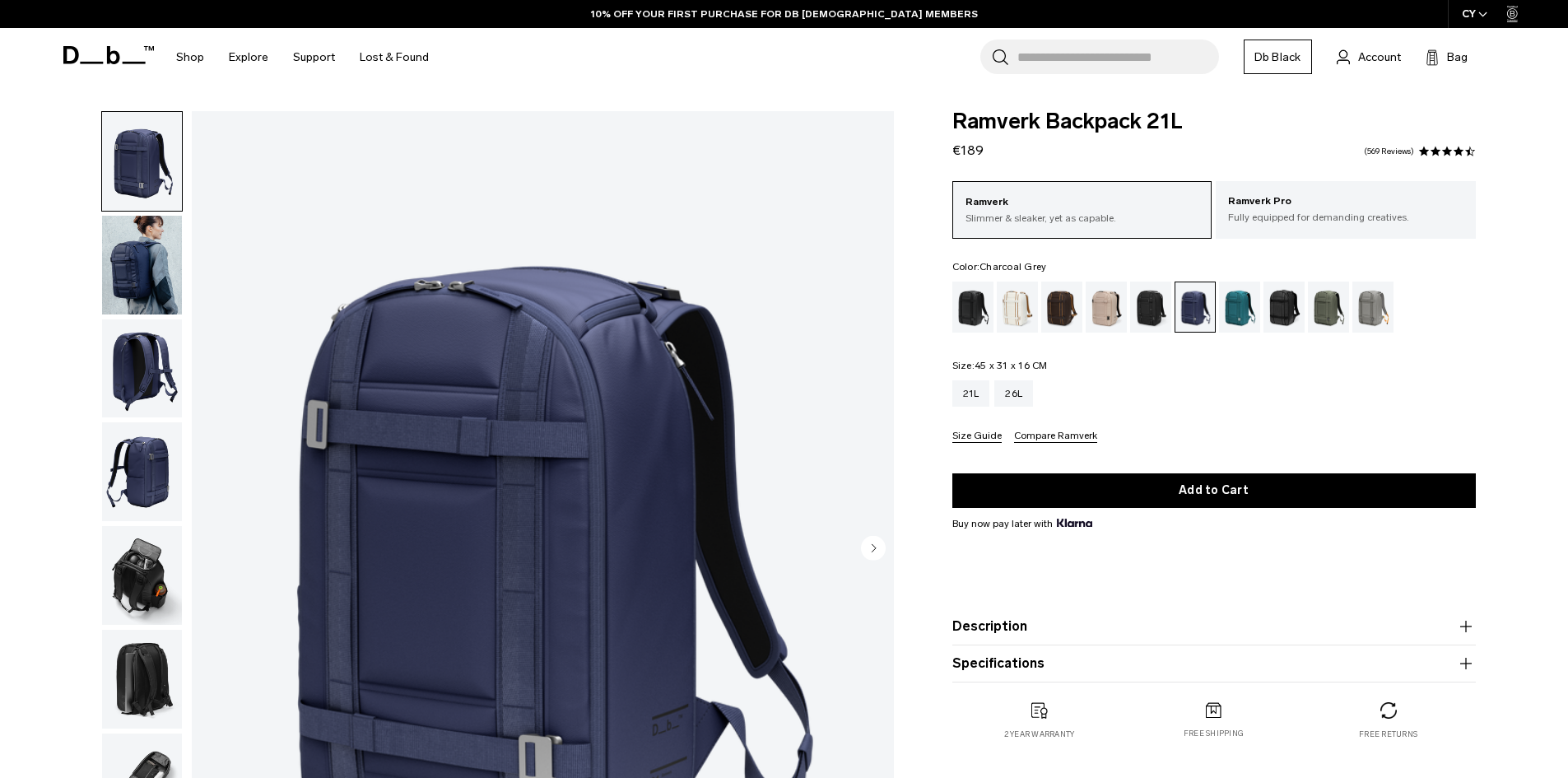
click at [1144, 303] on div "Charcoal Grey" at bounding box center [1151, 307] width 42 height 52
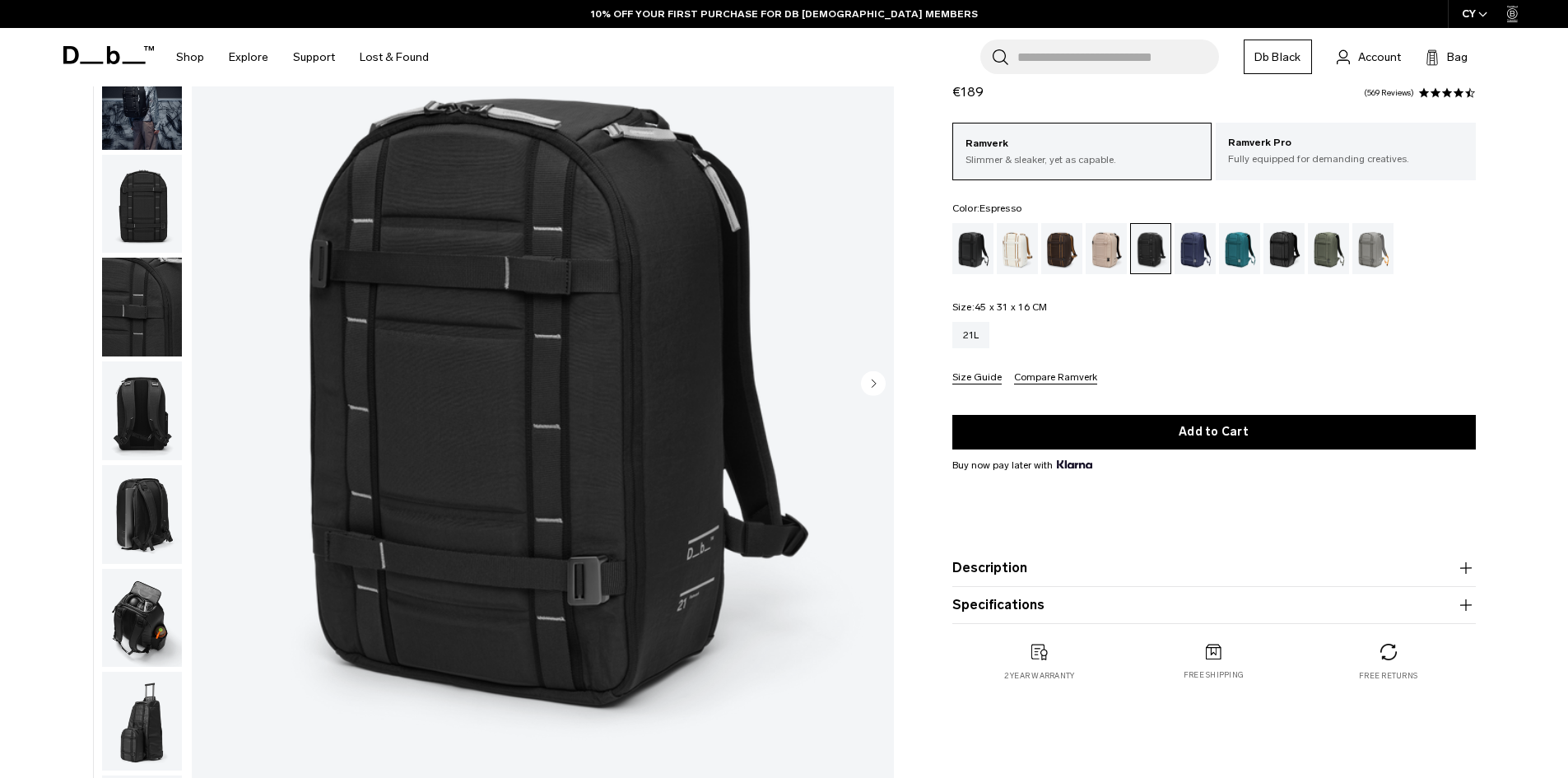
click at [1066, 258] on div "Espresso" at bounding box center [1062, 248] width 42 height 52
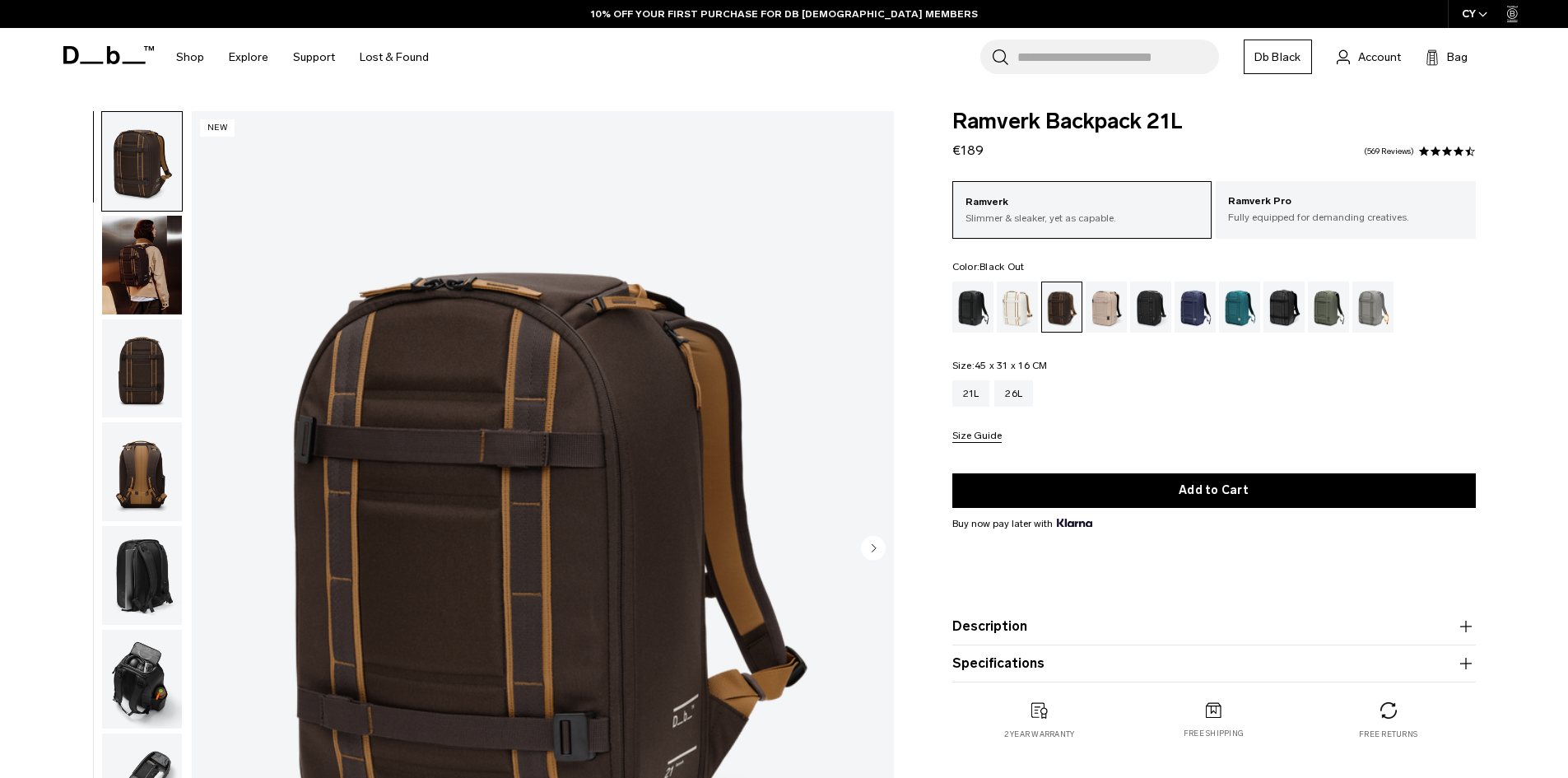
click at [971, 309] on div "Black Out" at bounding box center [973, 307] width 42 height 52
